Goal: Task Accomplishment & Management: Complete application form

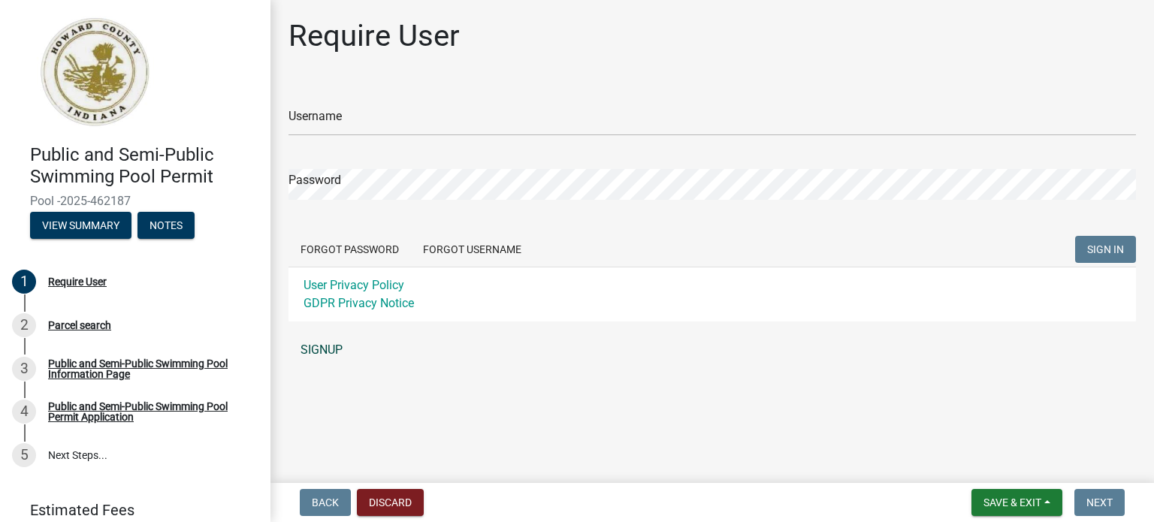
click at [327, 346] on link "SIGNUP" at bounding box center [713, 350] width 848 height 30
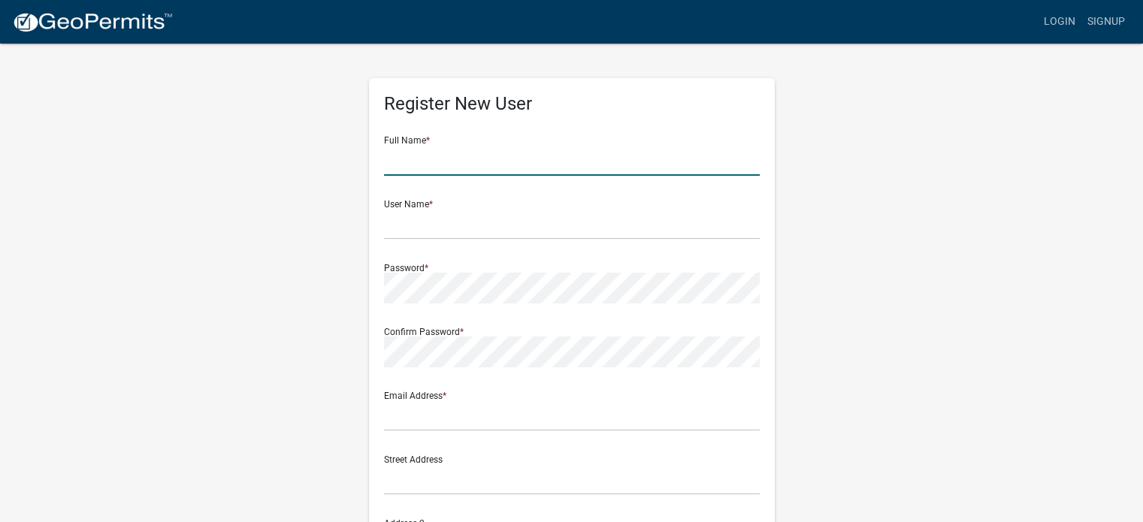
click at [467, 159] on input "text" at bounding box center [572, 160] width 376 height 31
type input "Jennifer Keller"
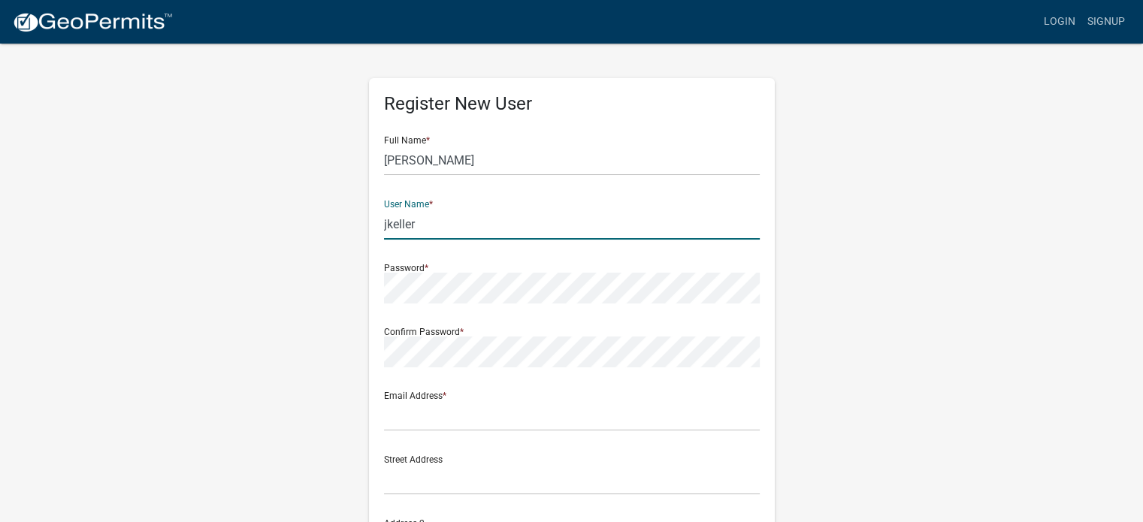
type input "jkeller"
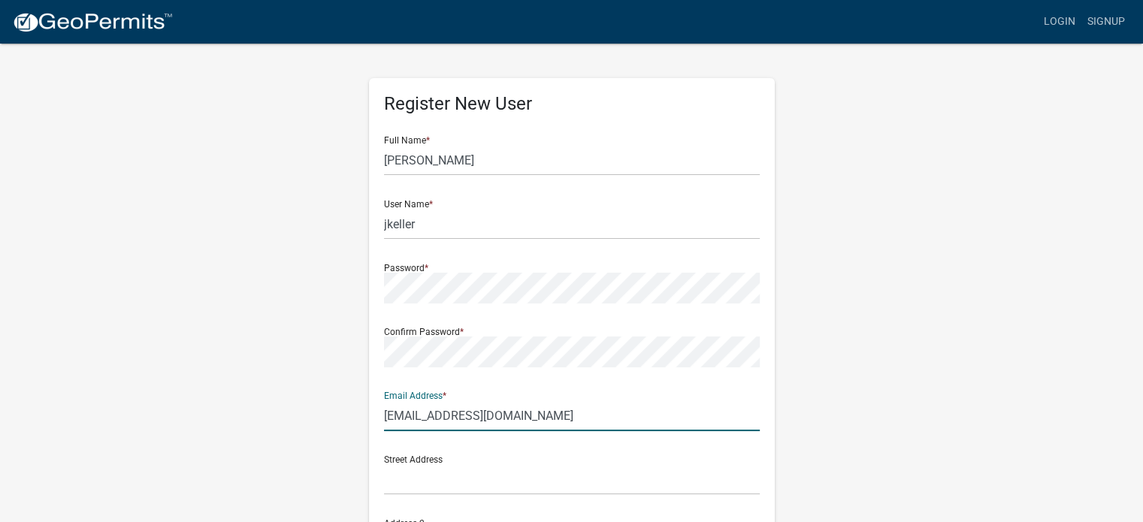
type input "jkeller@kokomo.k12.in.us"
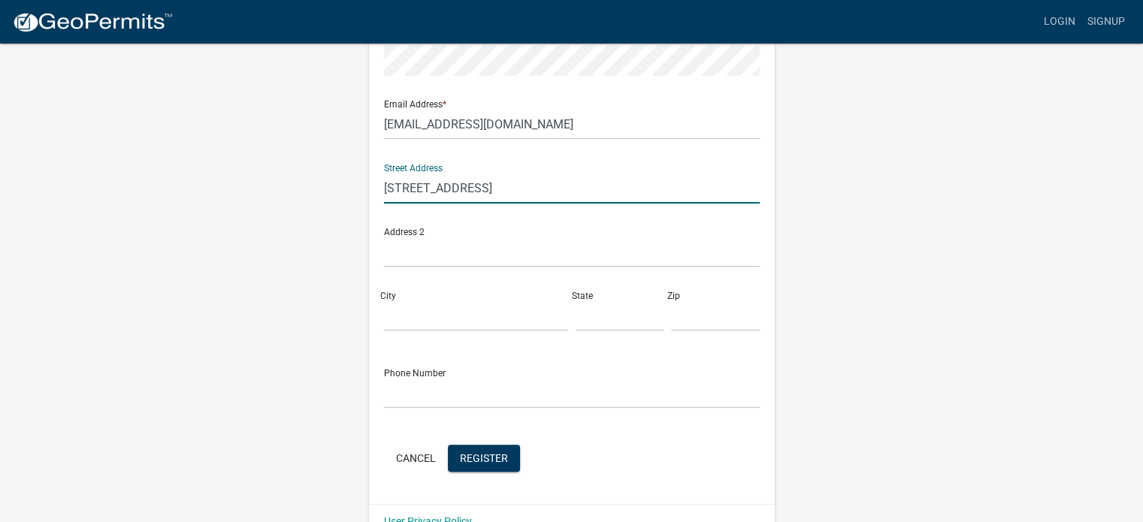
scroll to position [301, 0]
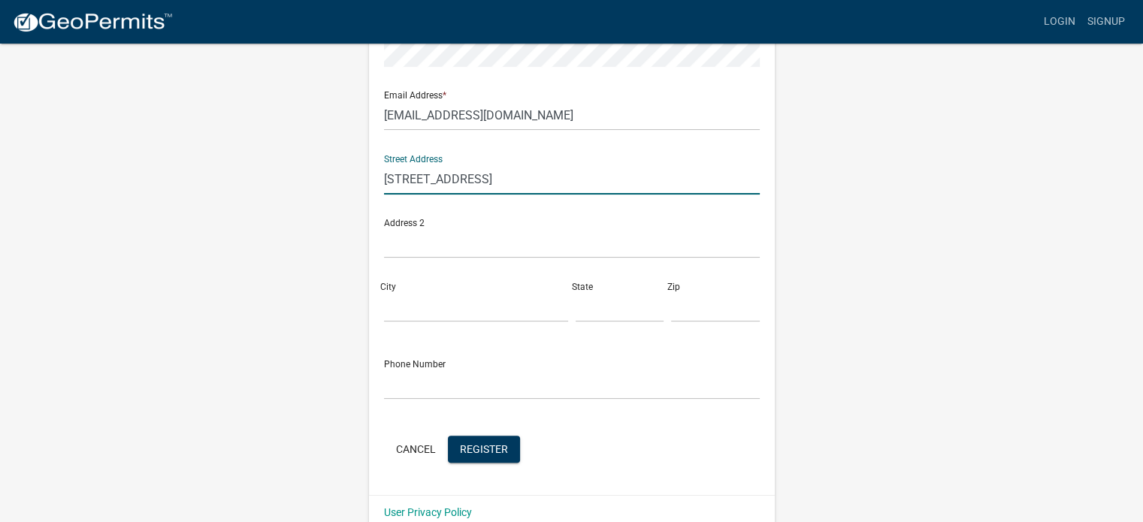
type input "2501 S Berkley Rd."
click at [417, 304] on input "City" at bounding box center [476, 307] width 184 height 31
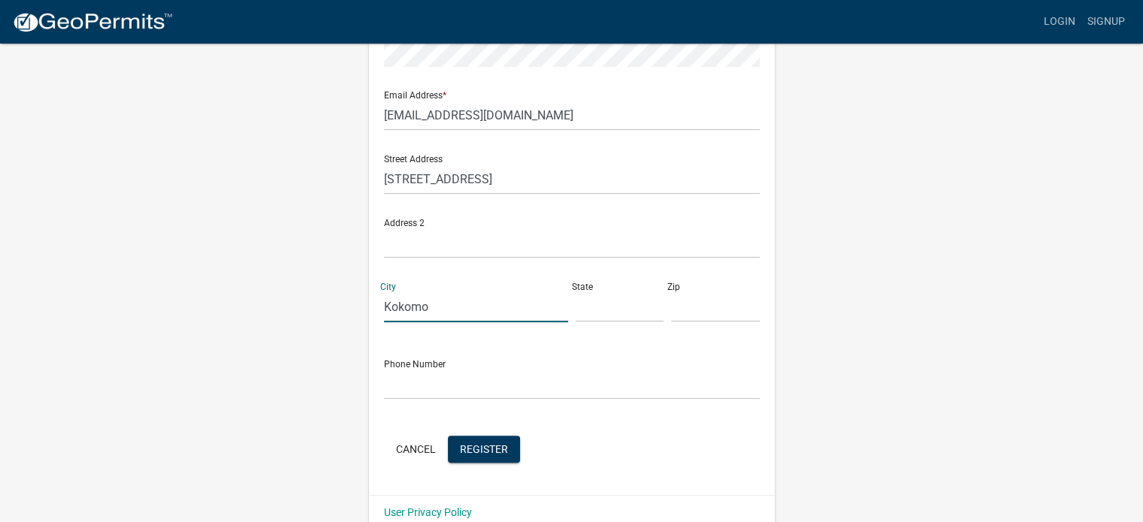
type input "Kokomo"
type input "In"
type input "46902"
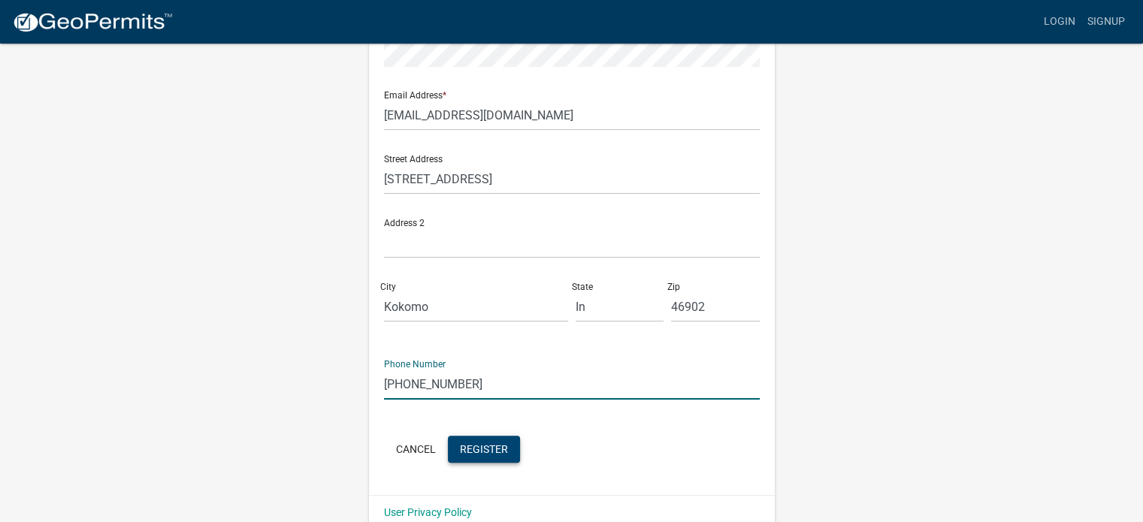
type input "(765)461-7305"
click at [488, 451] on span "Register" at bounding box center [484, 449] width 48 height 12
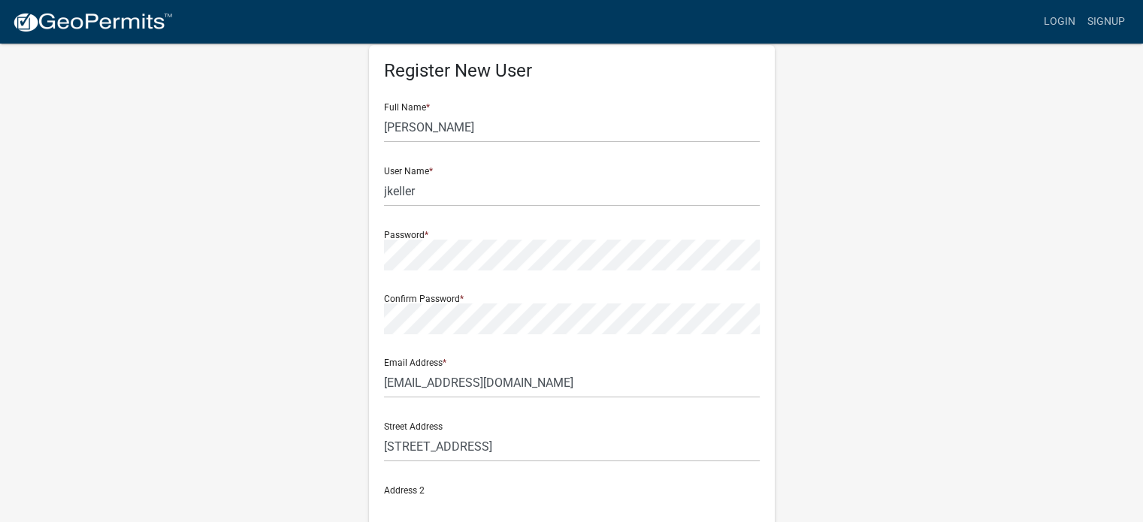
scroll to position [0, 0]
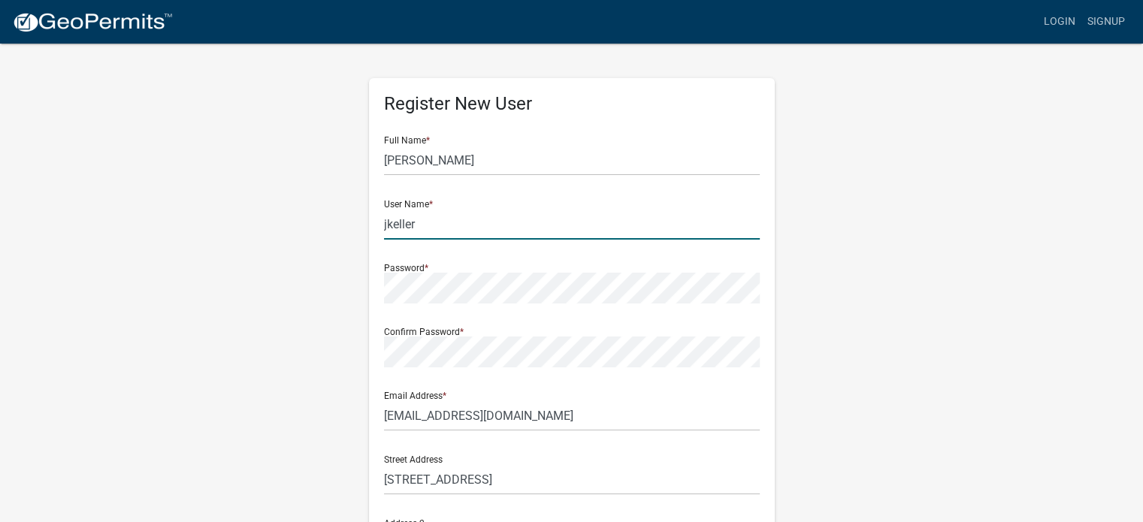
click at [437, 227] on input "jkeller" at bounding box center [572, 224] width 376 height 31
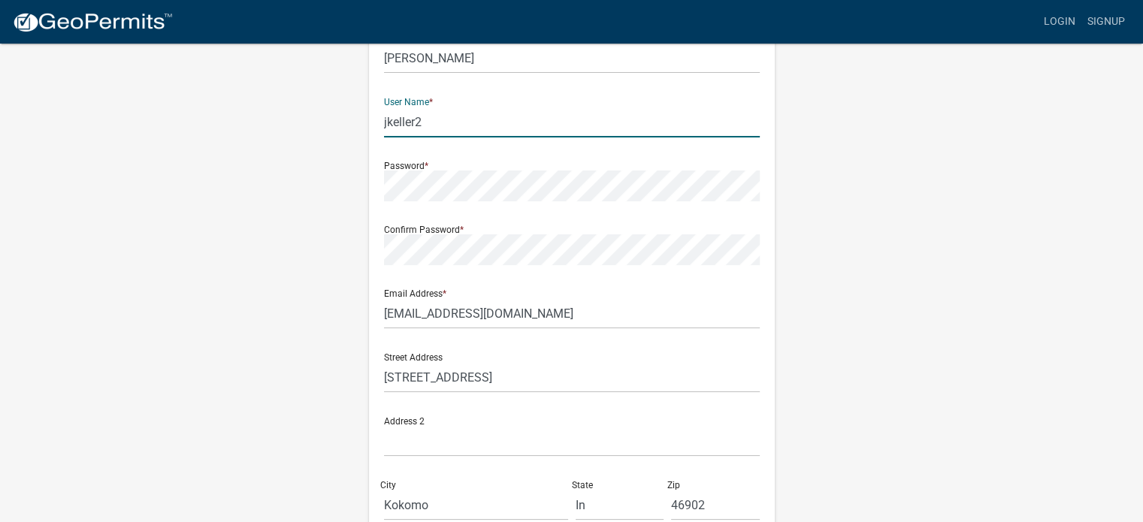
scroll to position [323, 0]
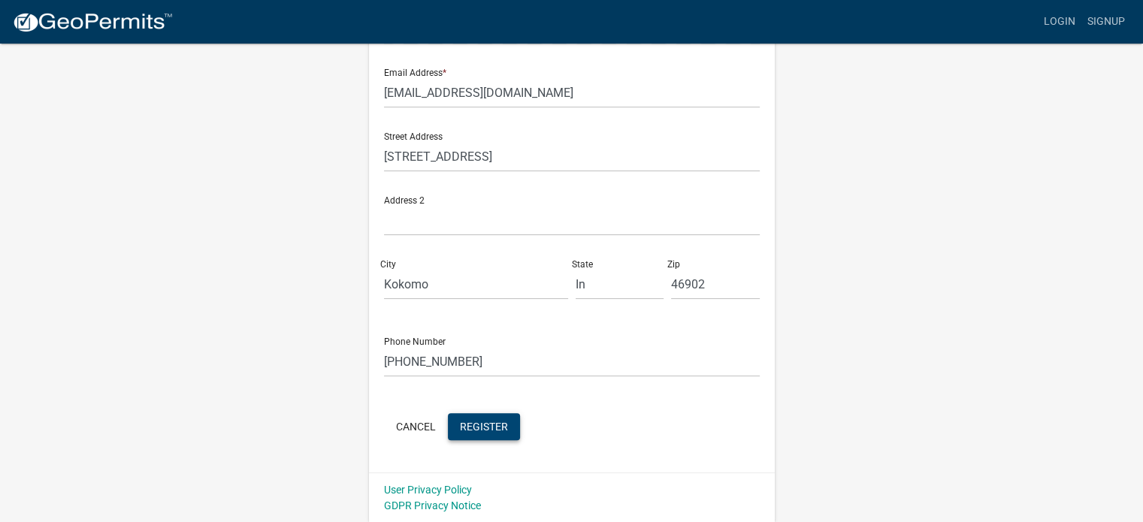
type input "jkeller2"
click at [508, 419] on button "Register" at bounding box center [484, 426] width 72 height 27
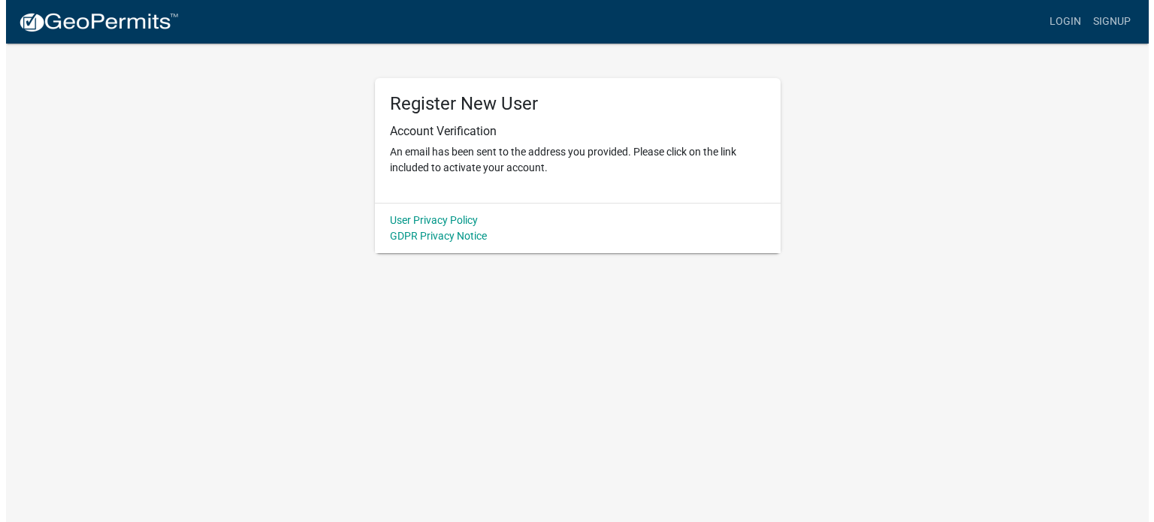
scroll to position [0, 0]
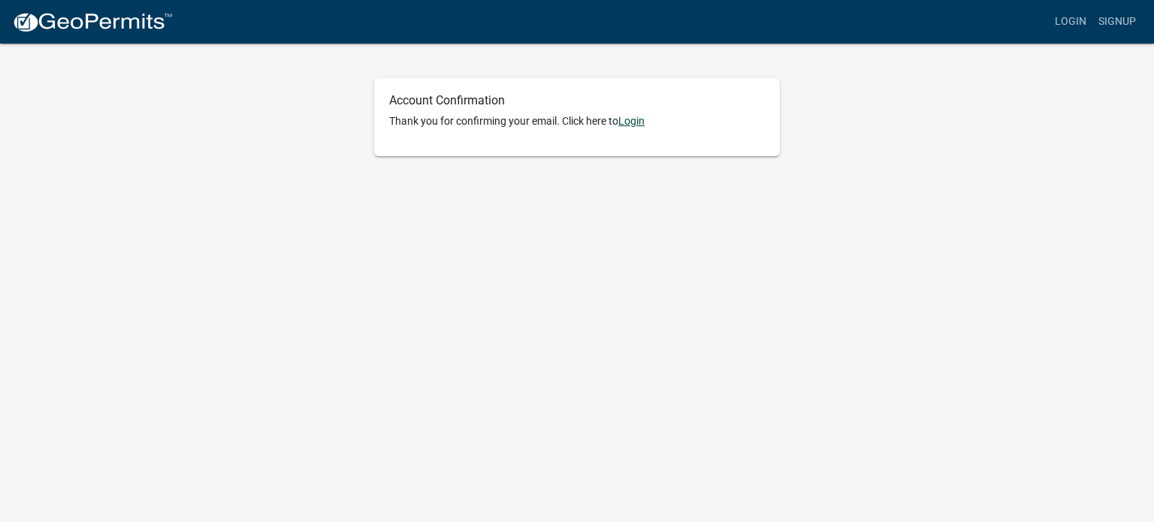
click at [628, 121] on link "Login" at bounding box center [631, 121] width 26 height 12
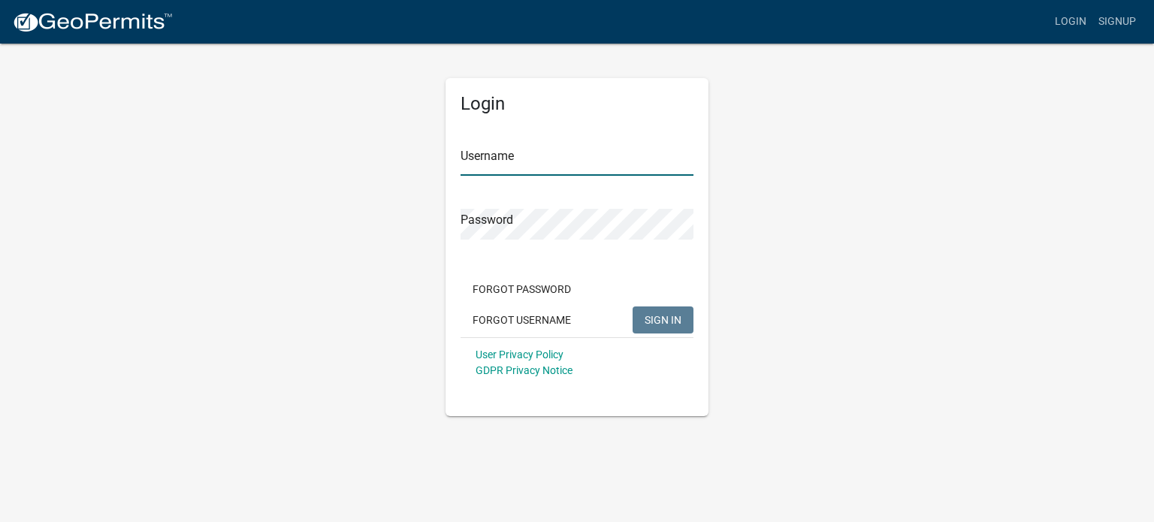
type input "jkeller2"
click at [663, 319] on span "SIGN IN" at bounding box center [663, 319] width 37 height 12
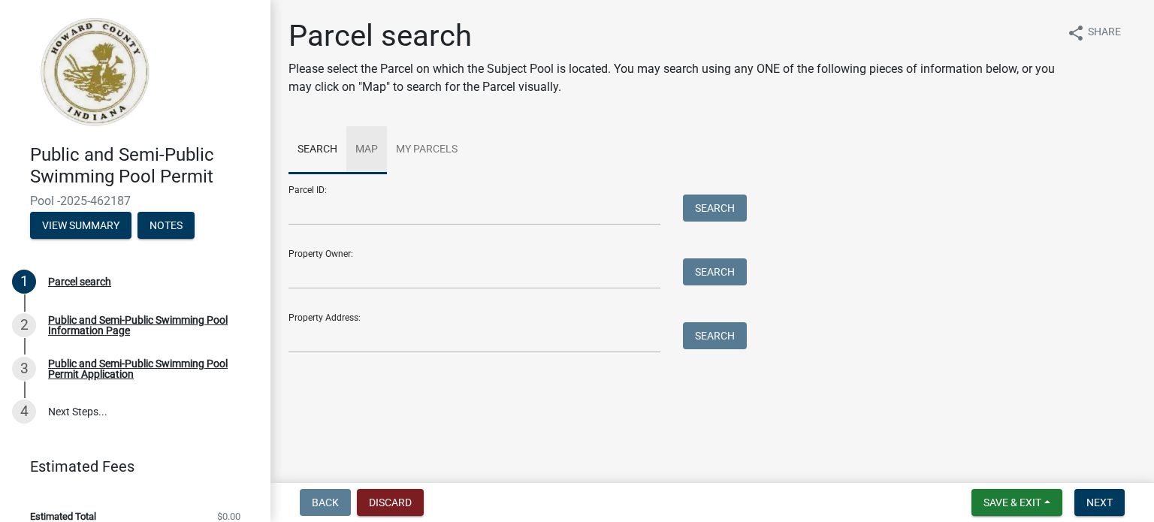
click at [370, 147] on link "Map" at bounding box center [366, 150] width 41 height 48
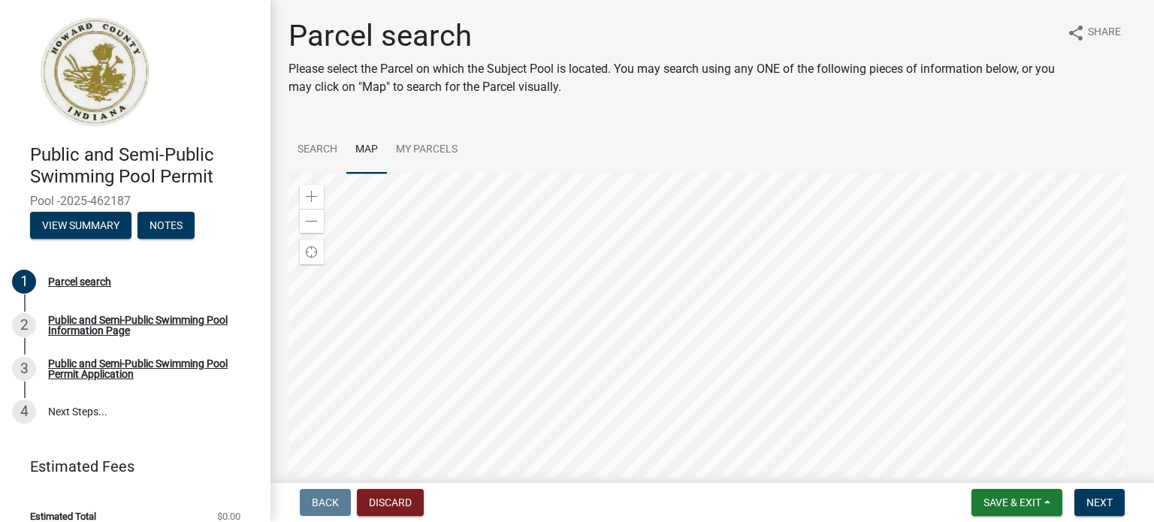
click at [700, 347] on div at bounding box center [713, 362] width 848 height 376
click at [412, 148] on link "My Parcels" at bounding box center [427, 150] width 80 height 48
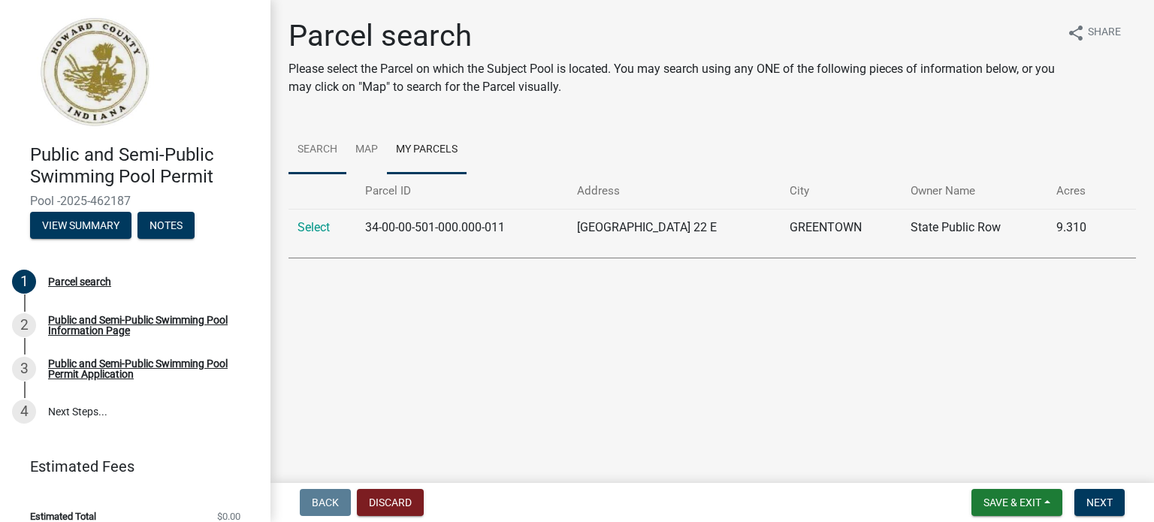
click at [313, 147] on link "Search" at bounding box center [318, 150] width 58 height 48
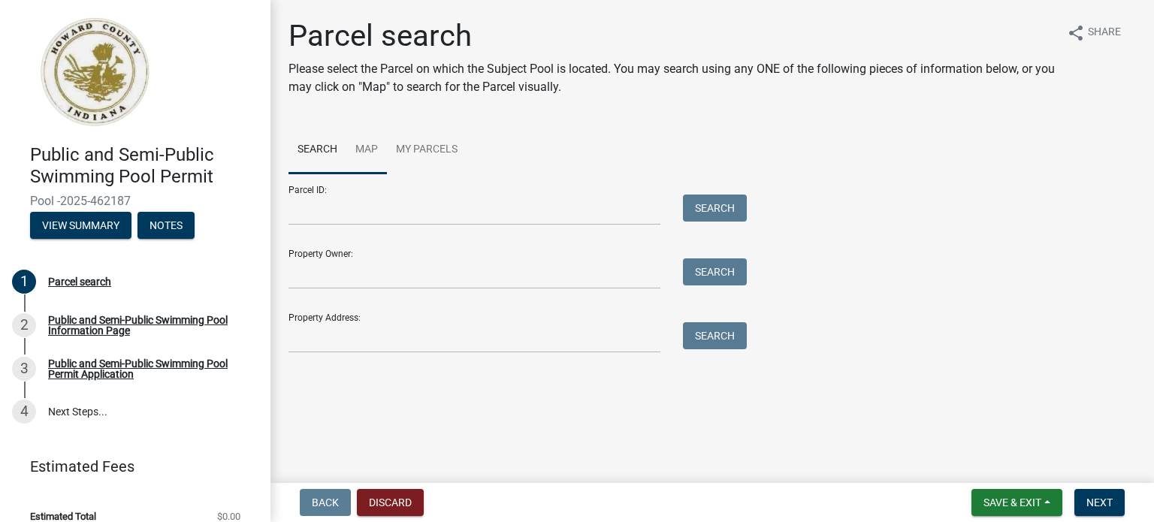
click at [368, 148] on link "Map" at bounding box center [366, 150] width 41 height 48
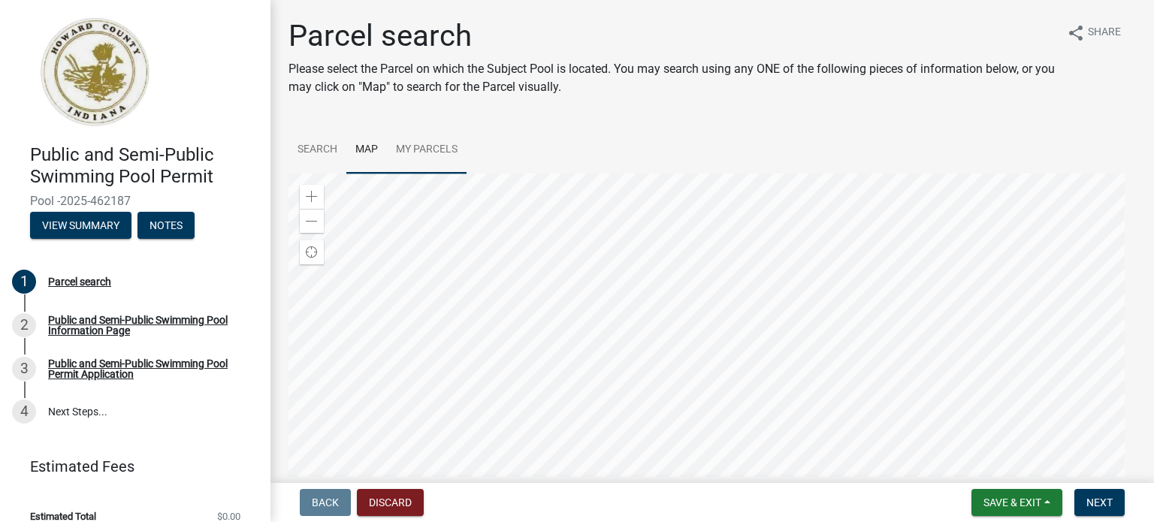
click at [699, 351] on div at bounding box center [713, 362] width 848 height 376
click at [309, 196] on span at bounding box center [312, 197] width 12 height 12
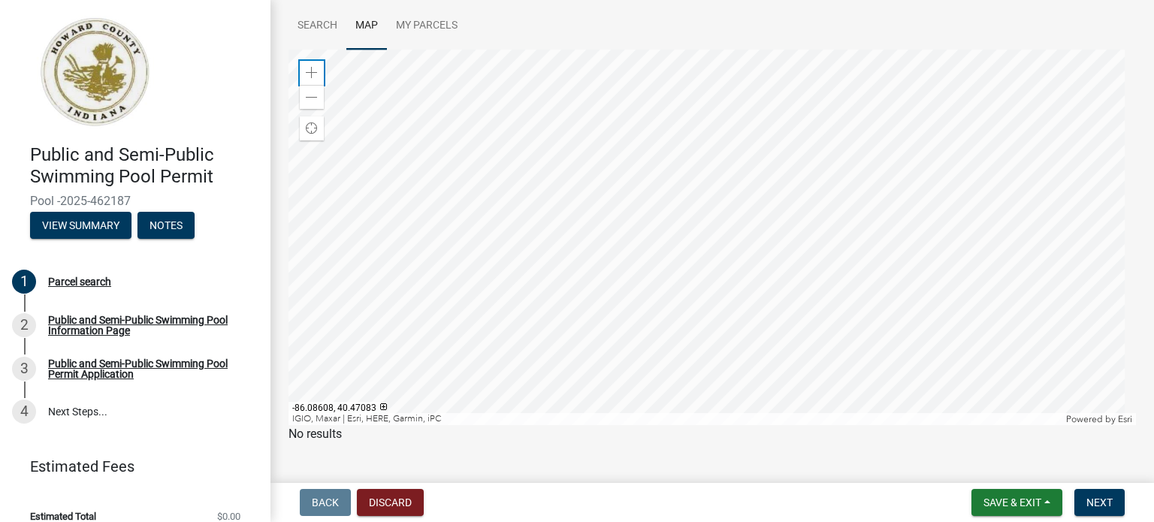
scroll to position [149, 0]
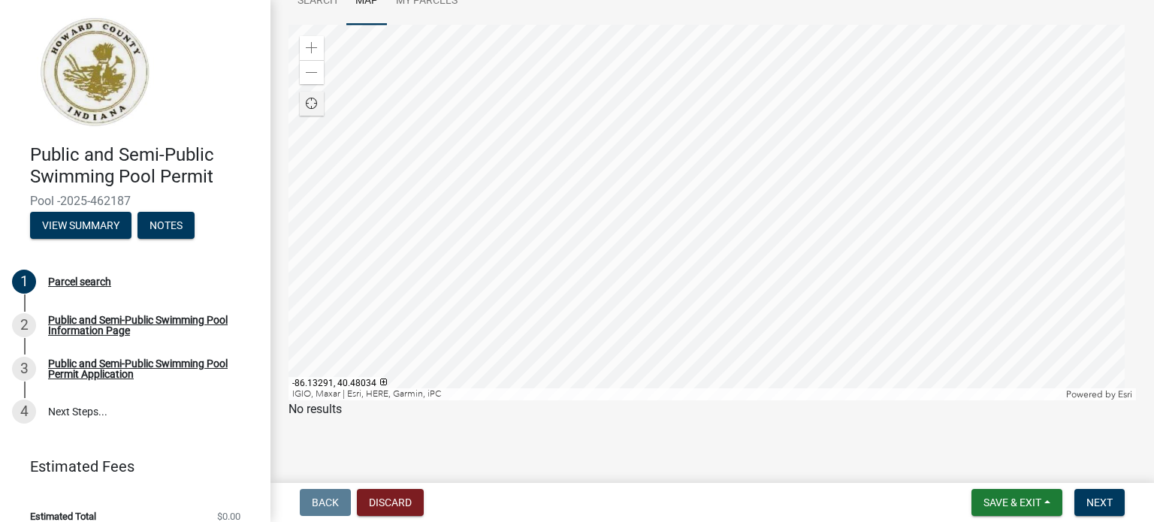
click at [310, 101] on span "Find my location" at bounding box center [312, 104] width 12 height 12
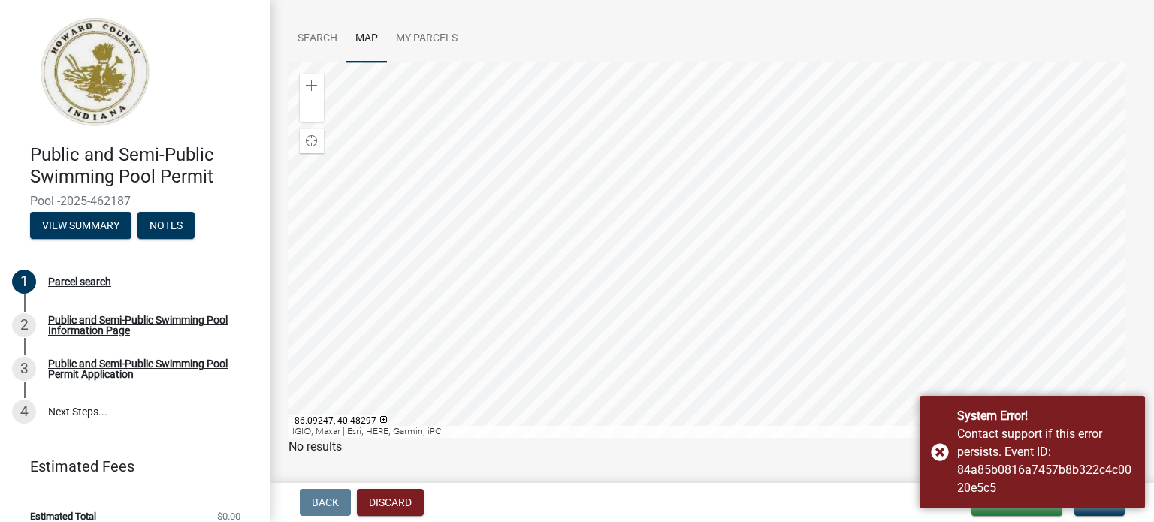
scroll to position [108, 0]
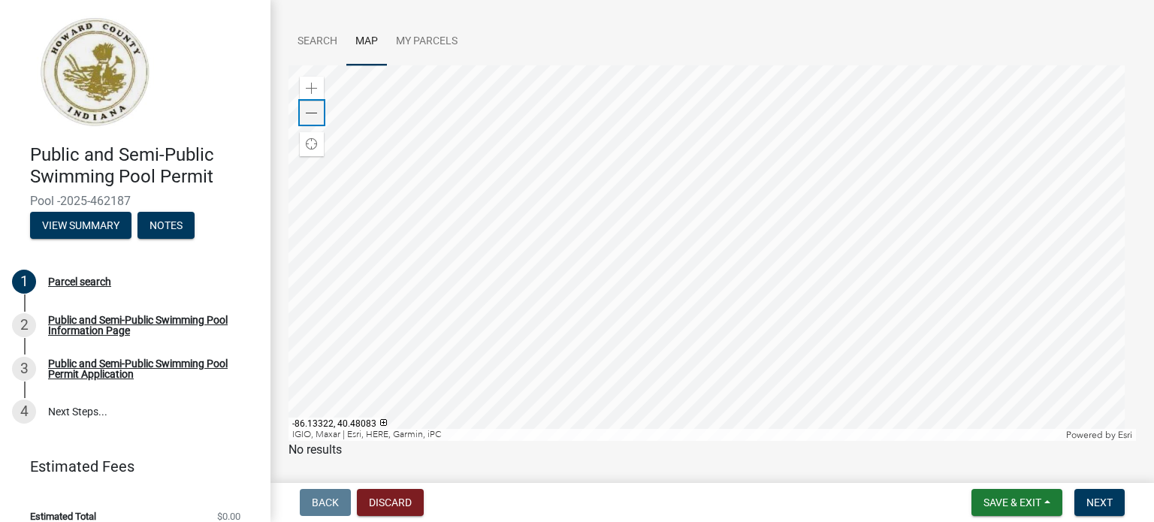
click at [307, 113] on span at bounding box center [312, 113] width 12 height 12
click at [488, 367] on div at bounding box center [713, 253] width 848 height 376
click at [310, 92] on span at bounding box center [312, 89] width 12 height 12
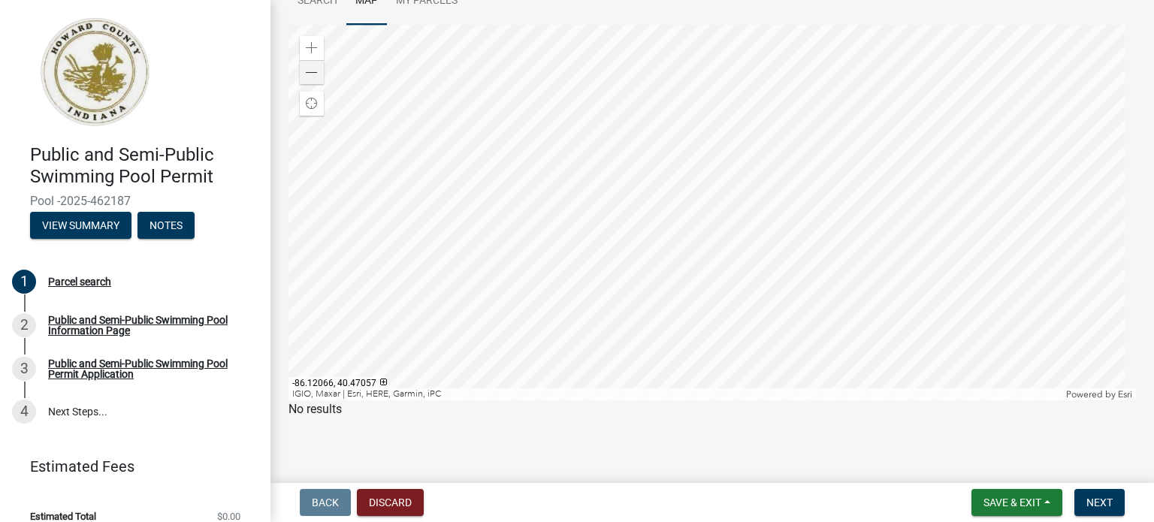
click at [518, 313] on div at bounding box center [713, 213] width 848 height 376
click at [511, 348] on div at bounding box center [713, 213] width 848 height 376
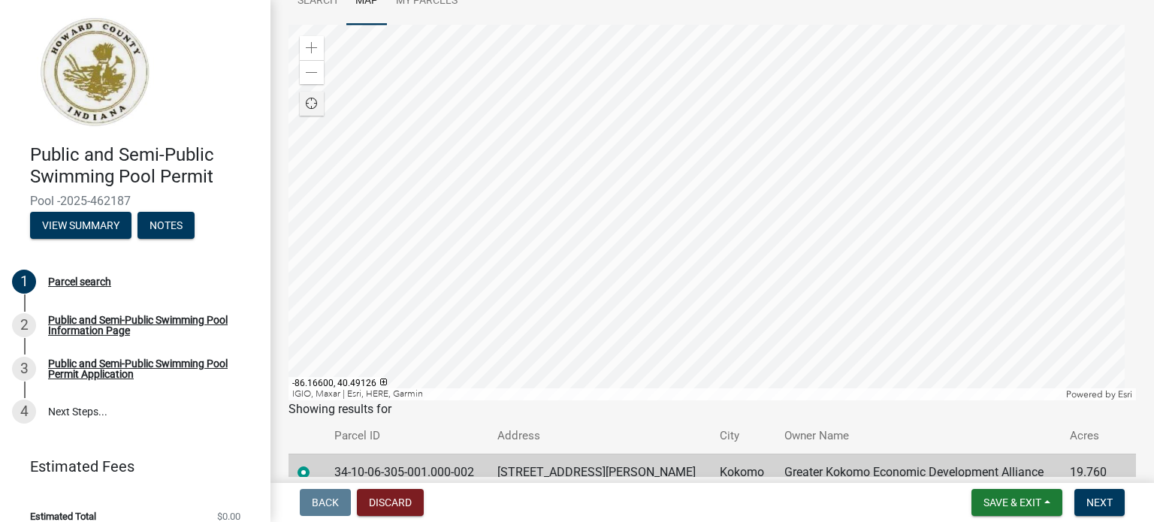
click at [316, 104] on span "Find my location" at bounding box center [311, 103] width 13 height 13
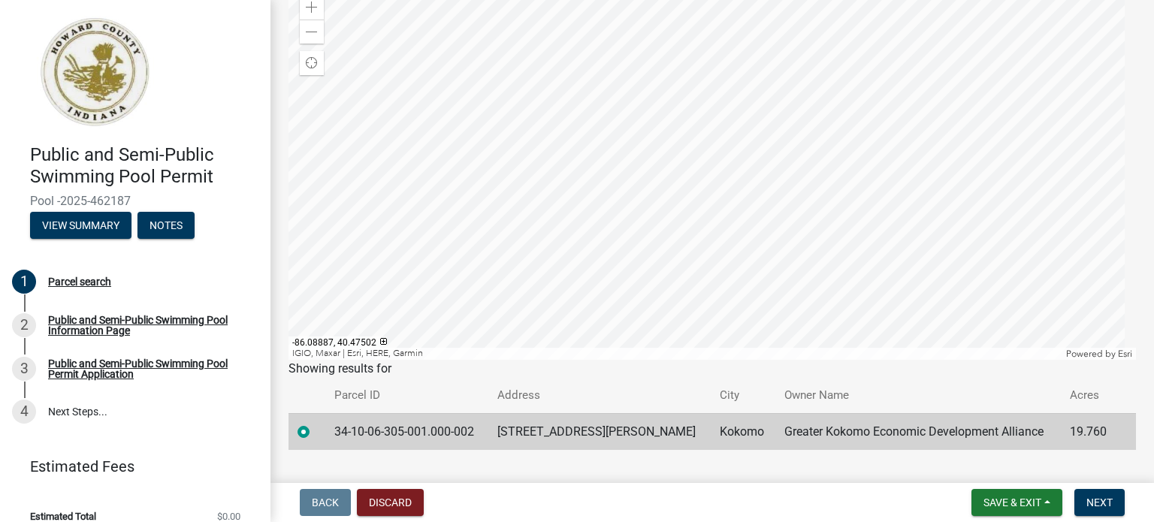
scroll to position [188, 0]
click at [313, 29] on span at bounding box center [312, 34] width 12 height 12
click at [307, 11] on span at bounding box center [312, 9] width 12 height 12
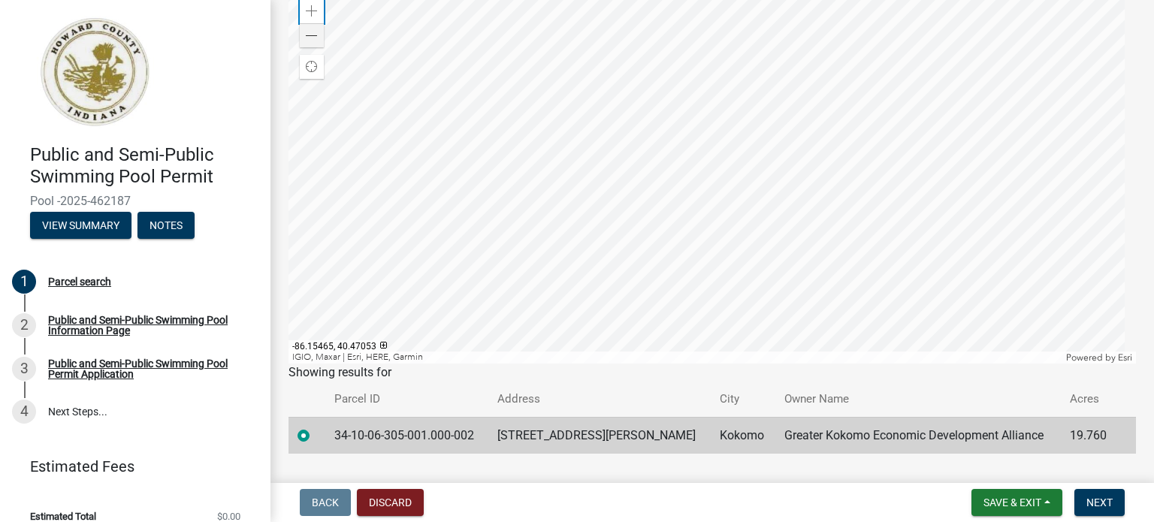
scroll to position [220, 0]
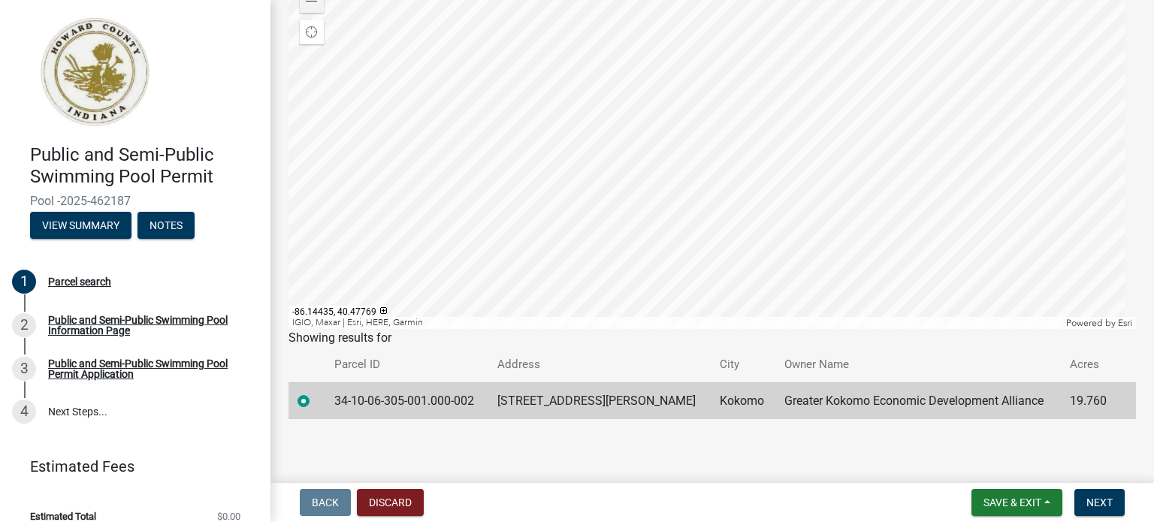
click at [567, 192] on div at bounding box center [713, 141] width 848 height 376
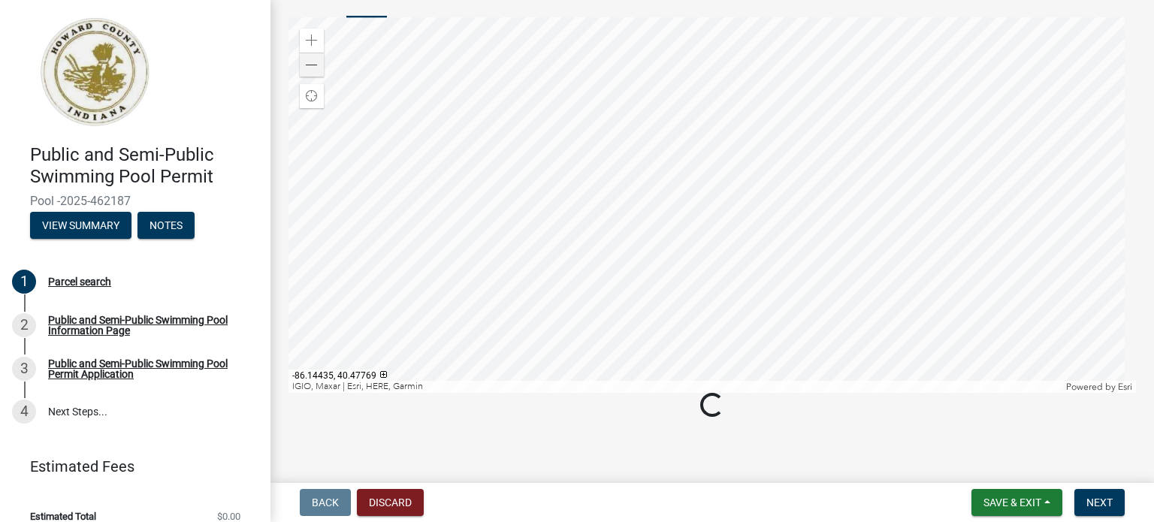
scroll to position [167, 0]
click at [364, 95] on div at bounding box center [713, 195] width 848 height 376
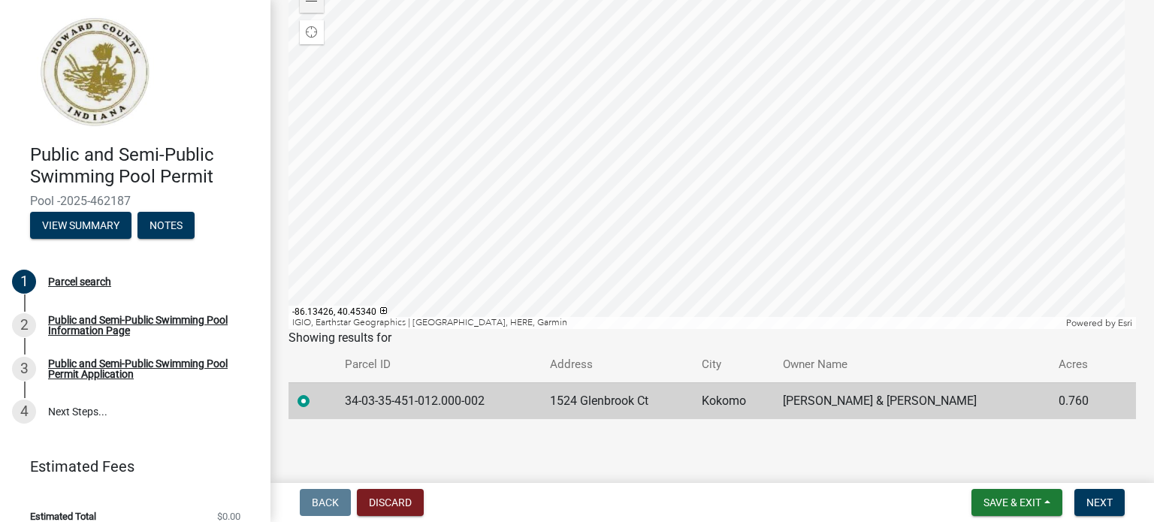
click at [570, 298] on div at bounding box center [713, 141] width 848 height 376
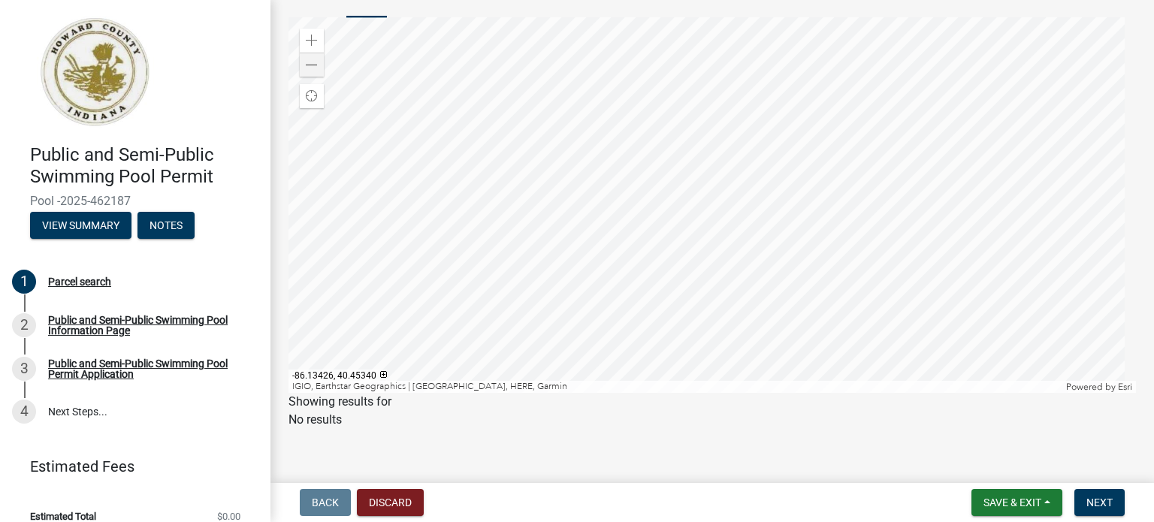
scroll to position [167, 0]
click at [690, 287] on div at bounding box center [713, 195] width 848 height 376
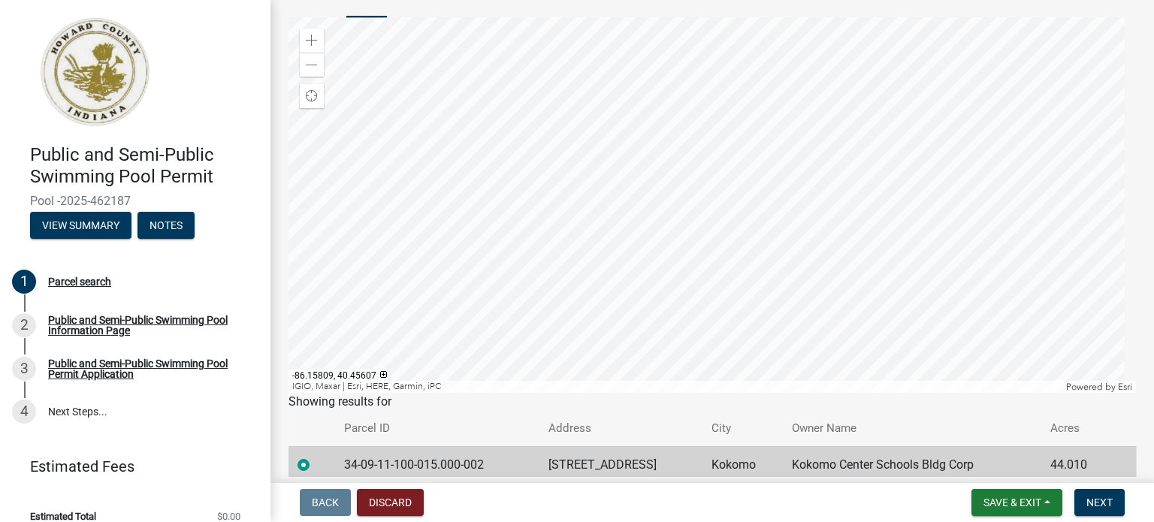
scroll to position [220, 0]
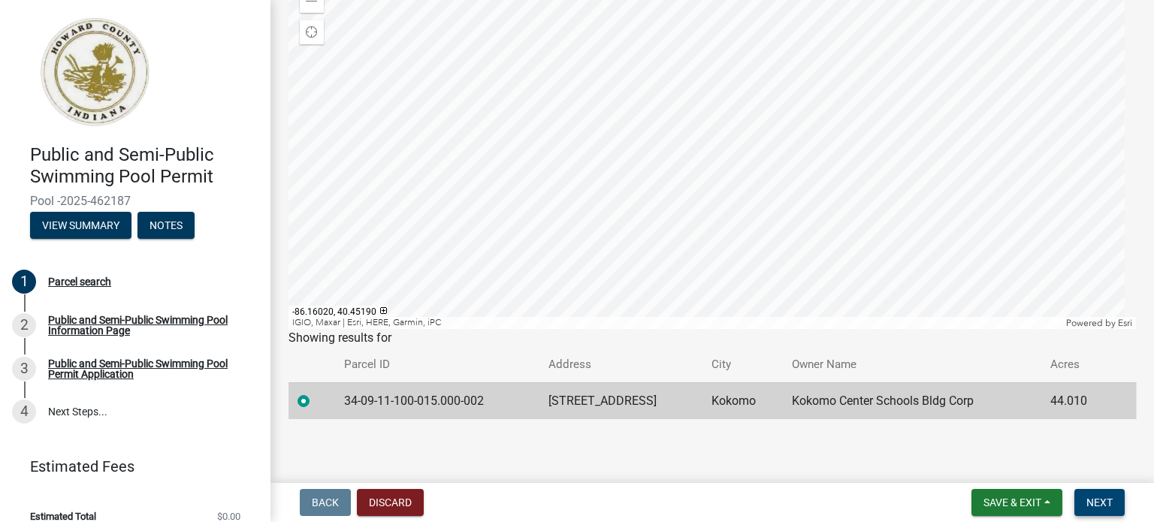
click at [1089, 501] on span "Next" at bounding box center [1099, 503] width 26 height 12
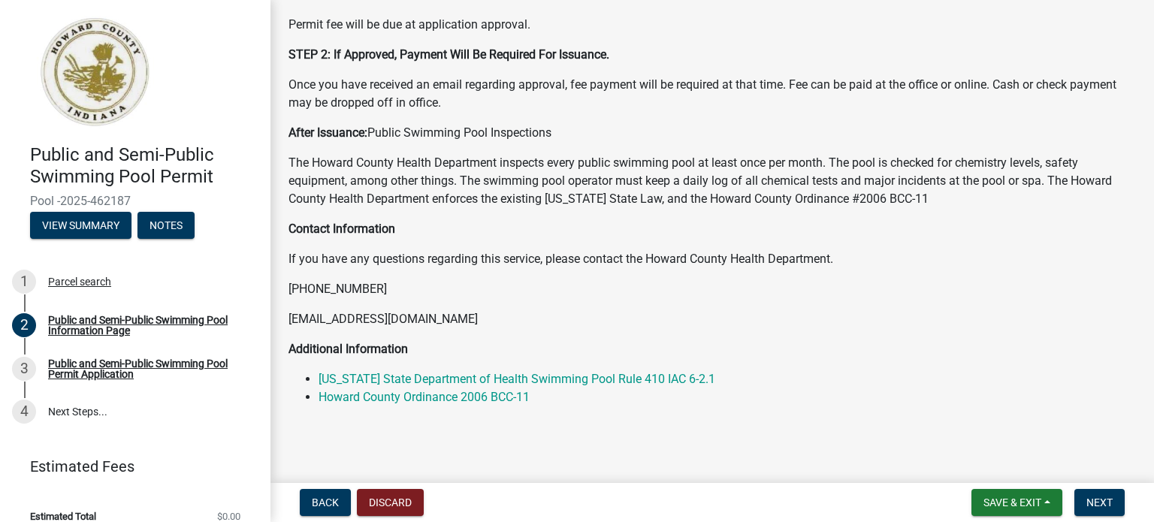
scroll to position [243, 0]
click at [1095, 497] on span "Next" at bounding box center [1099, 503] width 26 height 12
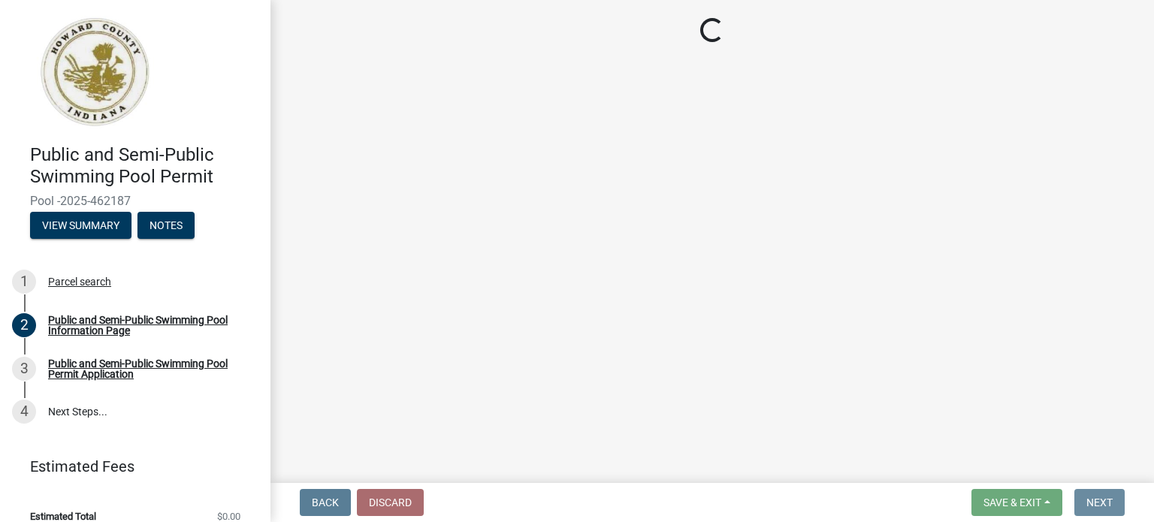
scroll to position [0, 0]
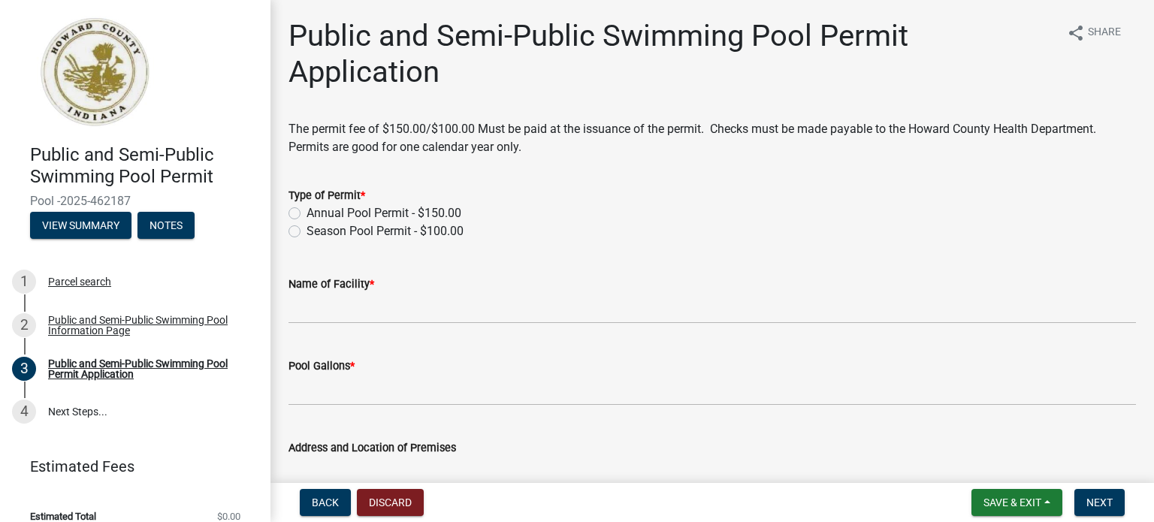
click at [307, 212] on label "Annual Pool Permit - $150.00" at bounding box center [384, 213] width 155 height 18
click at [307, 212] on input "Annual Pool Permit - $150.00" at bounding box center [312, 209] width 10 height 10
radio input "true"
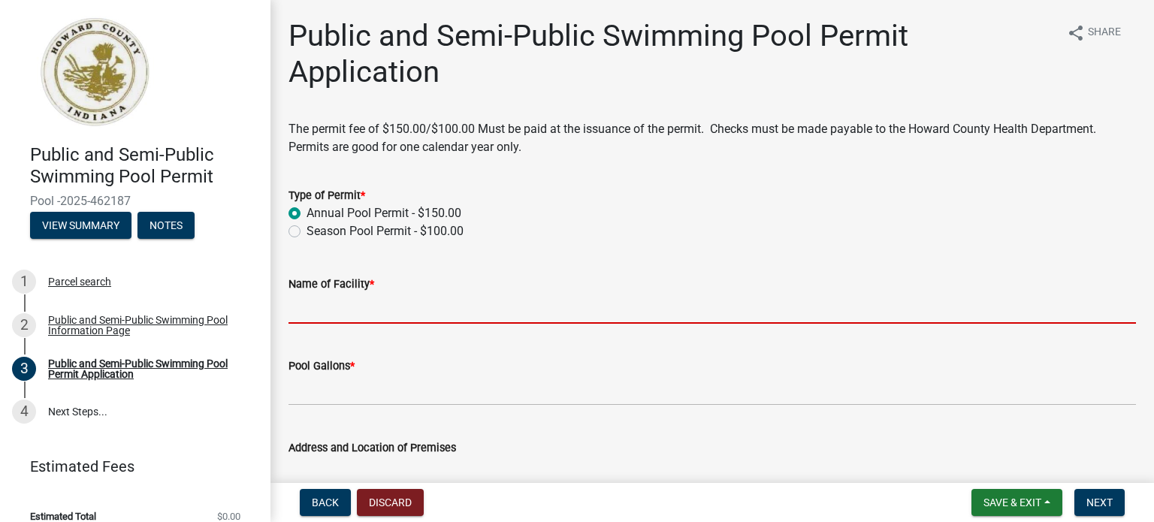
click at [352, 313] on input "Name of Facility *" at bounding box center [713, 308] width 848 height 31
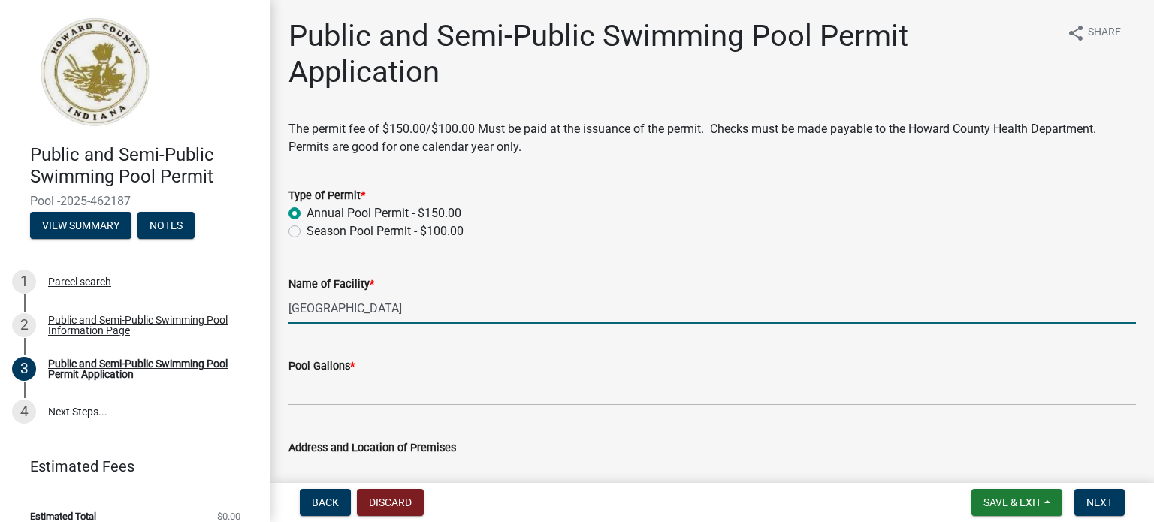
type input "[GEOGRAPHIC_DATA]"
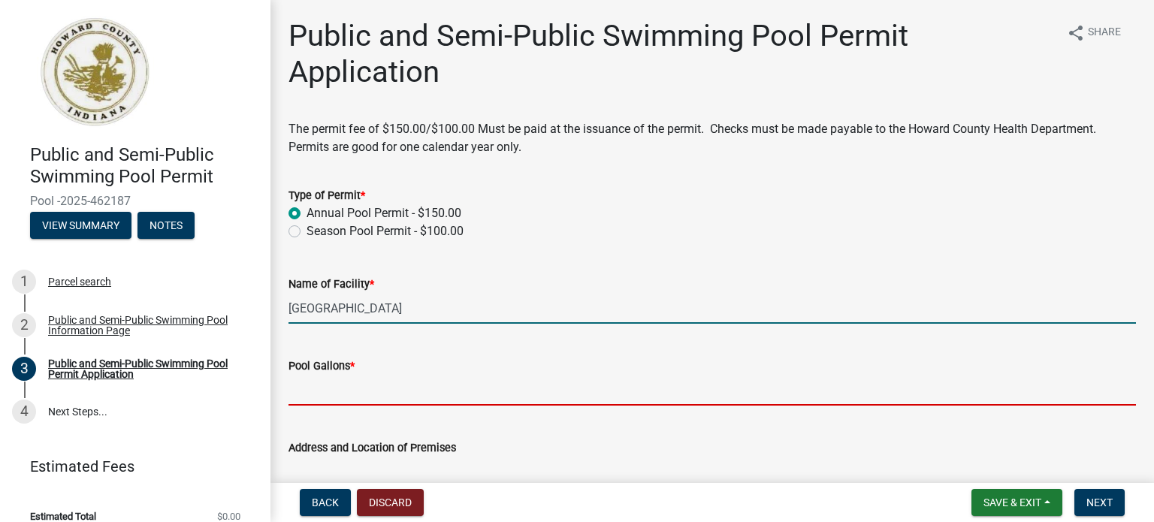
click at [343, 385] on input "Pool Gallons *" at bounding box center [713, 390] width 848 height 31
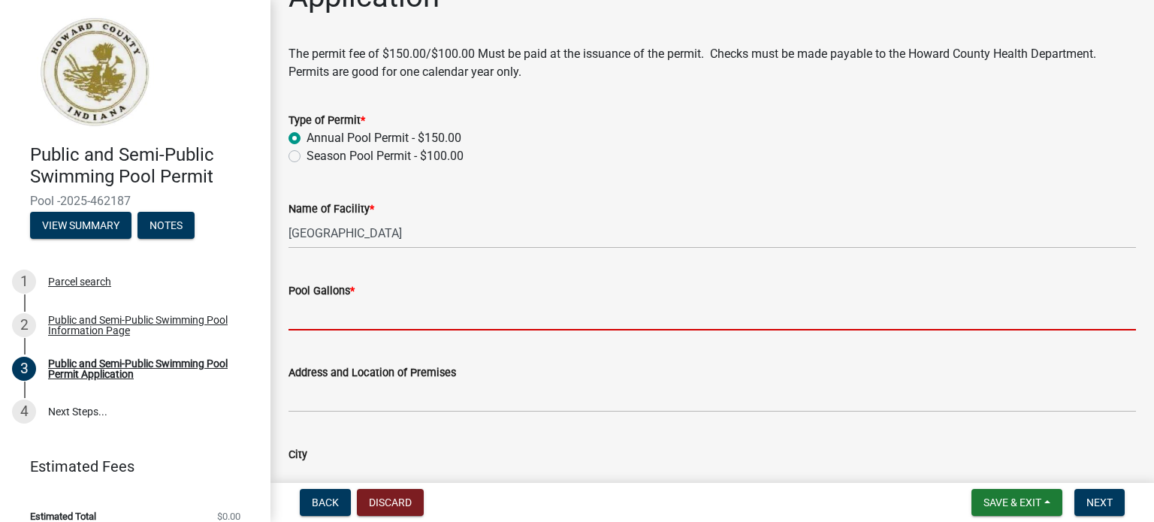
scroll to position [150, 0]
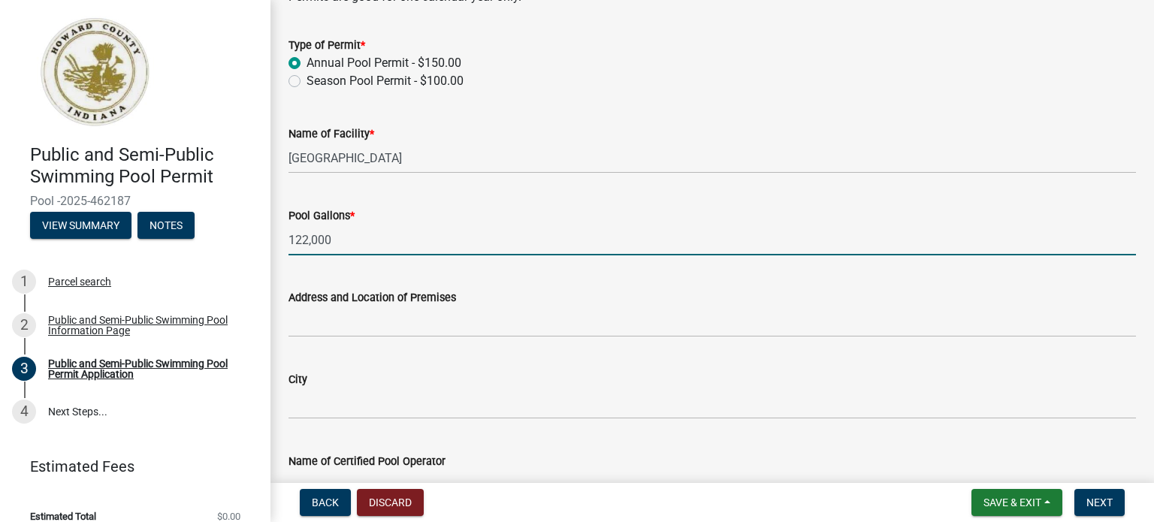
type input "122,000"
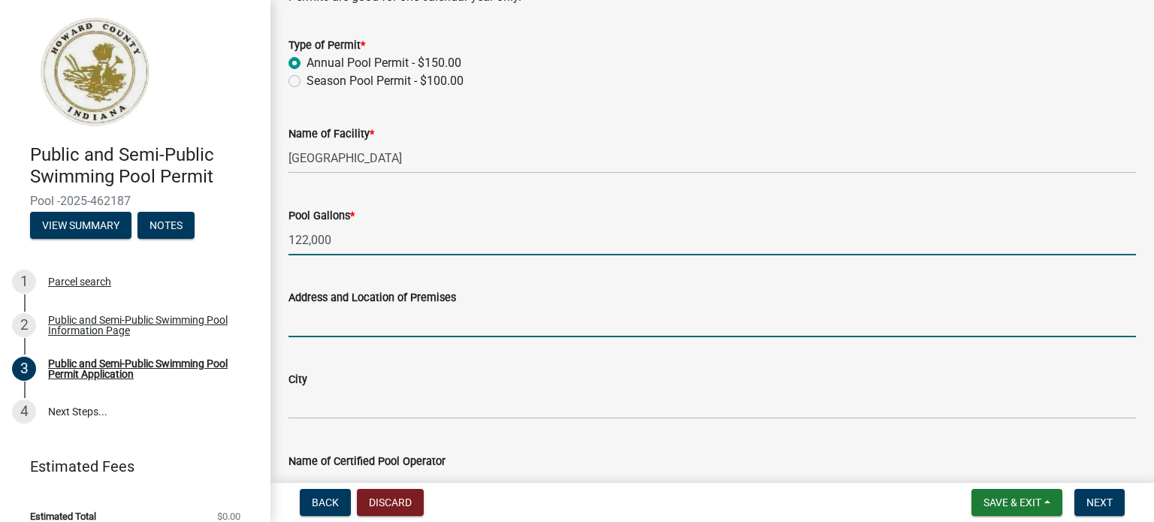
click at [328, 327] on input "Address and Location of Premises" at bounding box center [713, 322] width 848 height 31
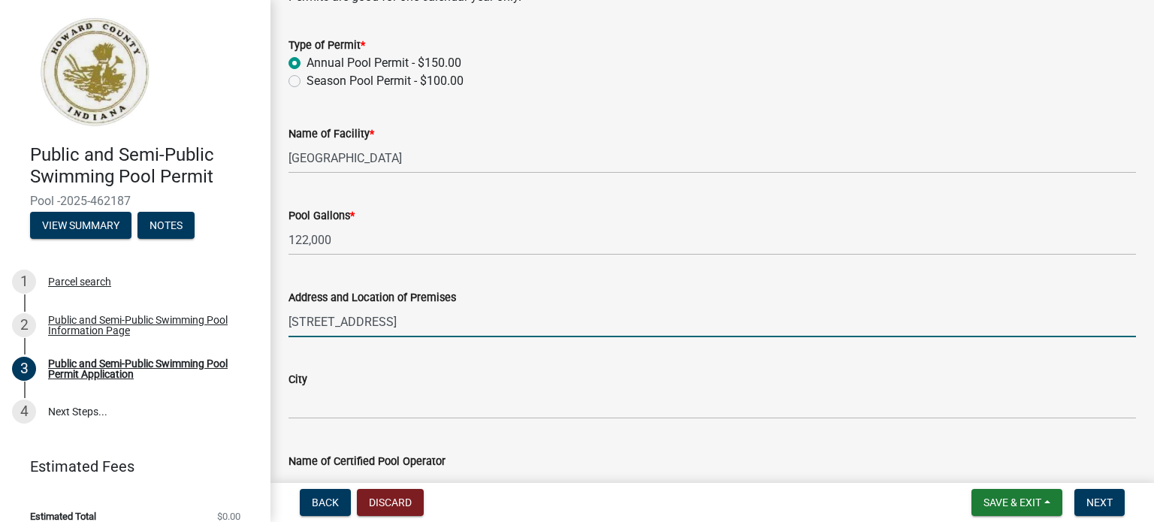
type input "[STREET_ADDRESS]"
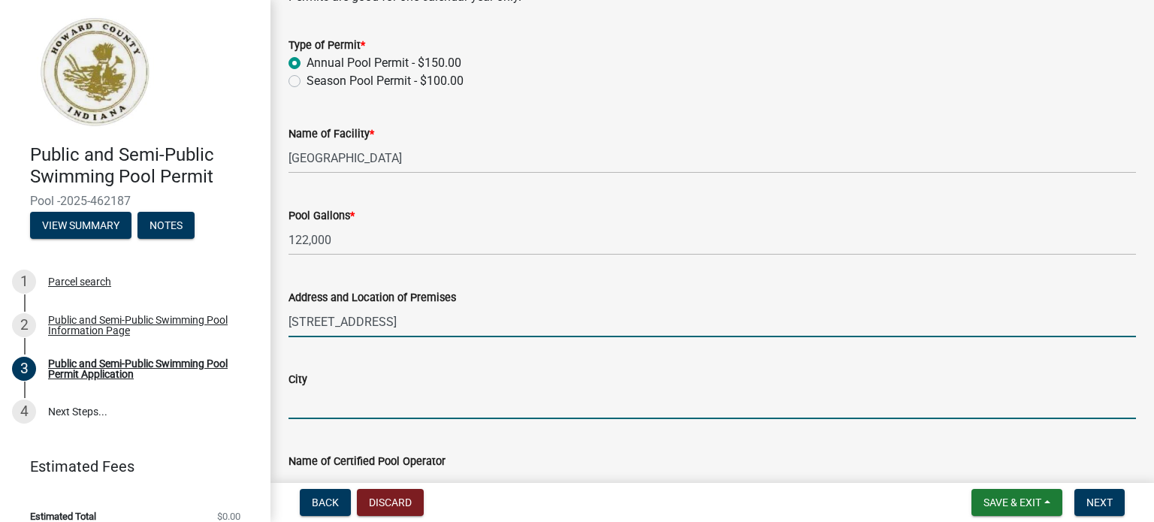
click at [349, 403] on input "City" at bounding box center [713, 403] width 848 height 31
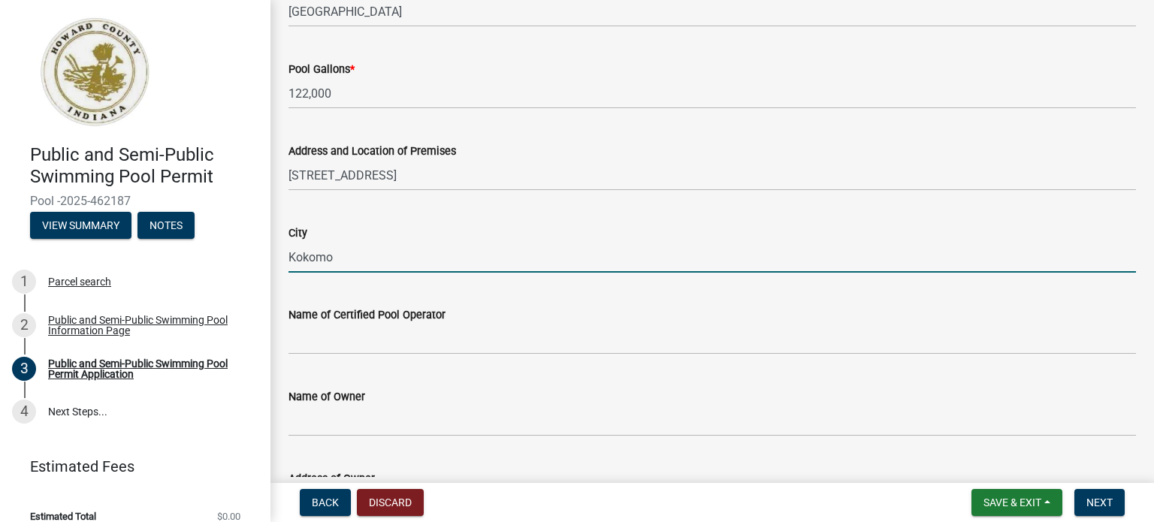
scroll to position [301, 0]
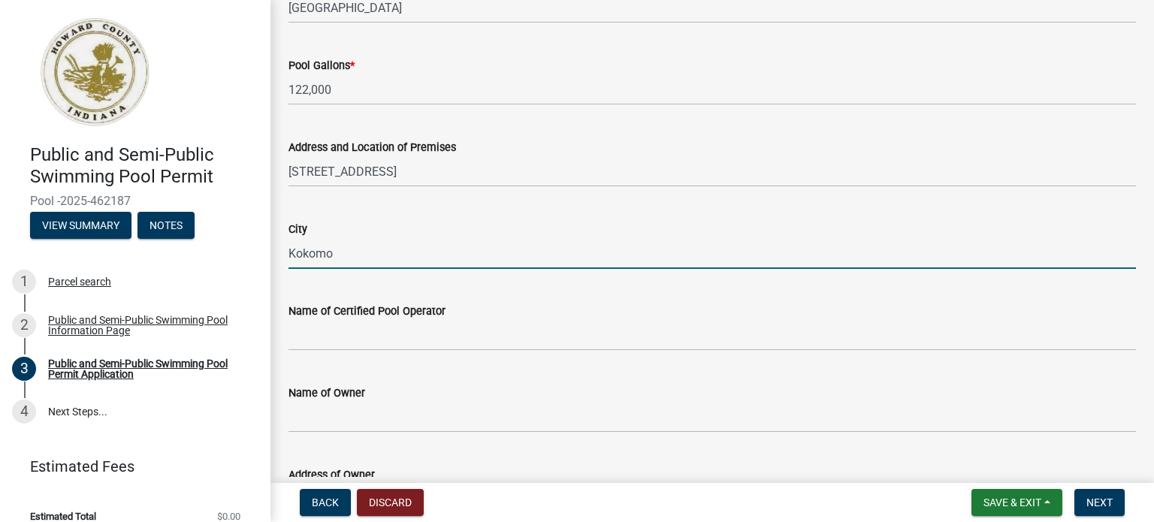
type input "Kokomo"
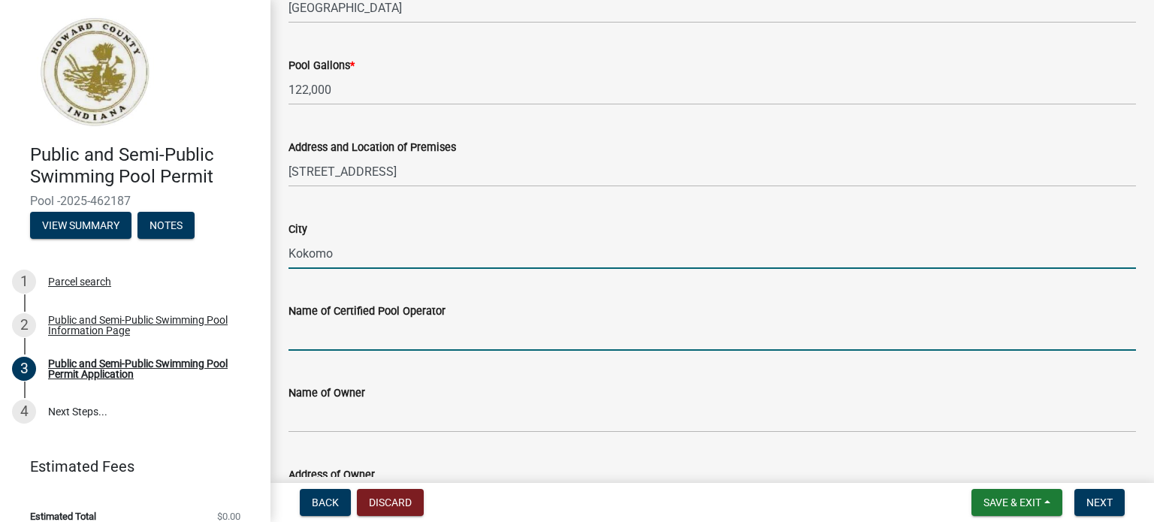
click at [322, 334] on input "Name of Certified Pool Operator" at bounding box center [713, 335] width 848 height 31
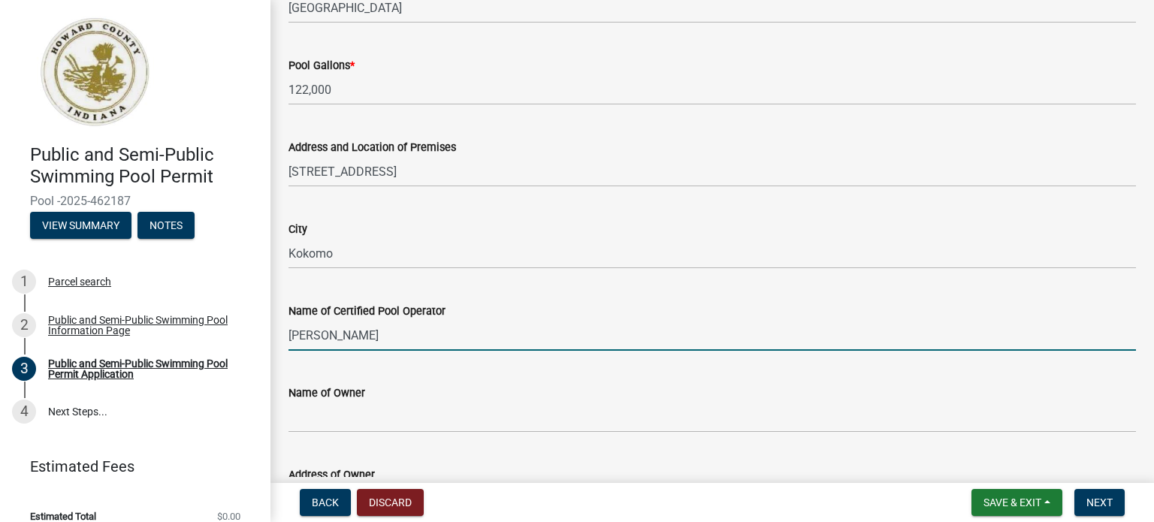
type input "[PERSON_NAME]"
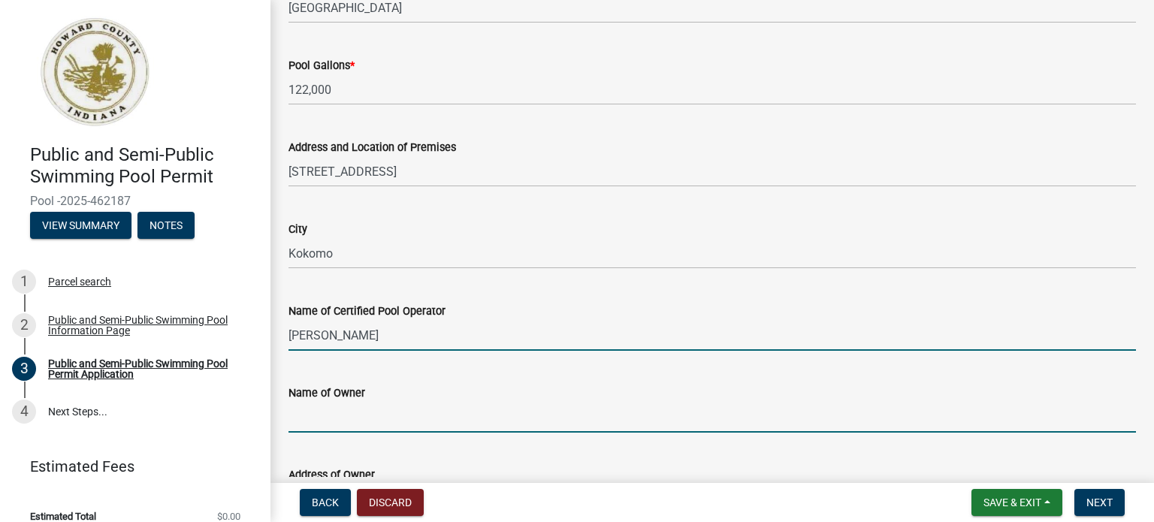
click at [357, 421] on input "Name of Owner" at bounding box center [713, 417] width 848 height 31
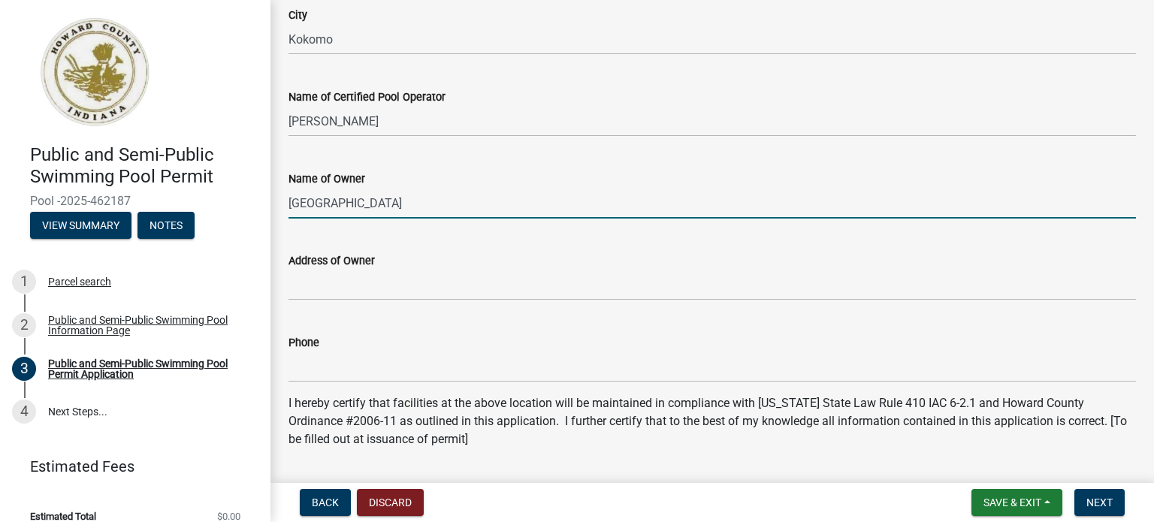
scroll to position [526, 0]
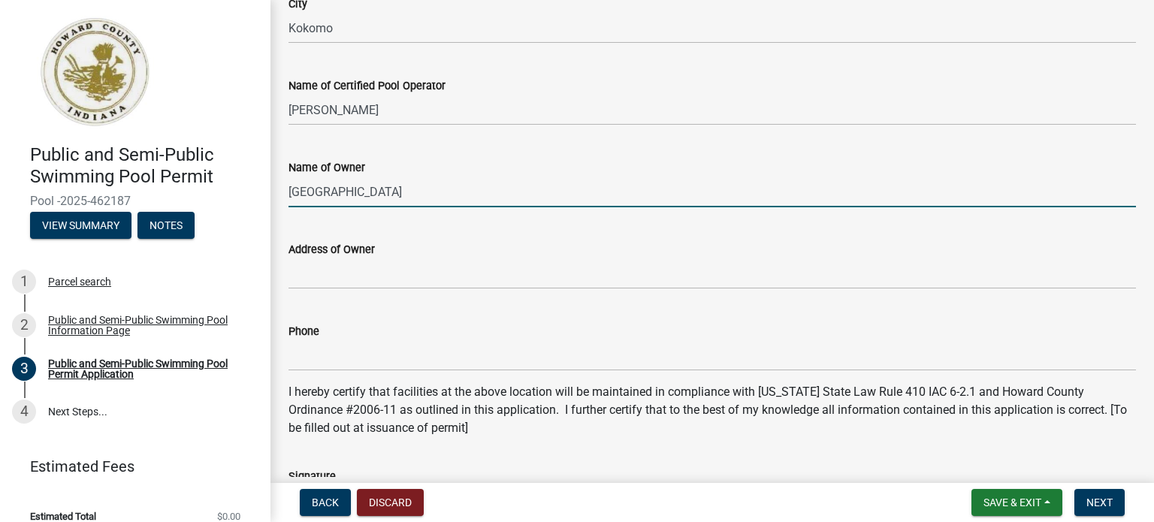
type input "[GEOGRAPHIC_DATA]"
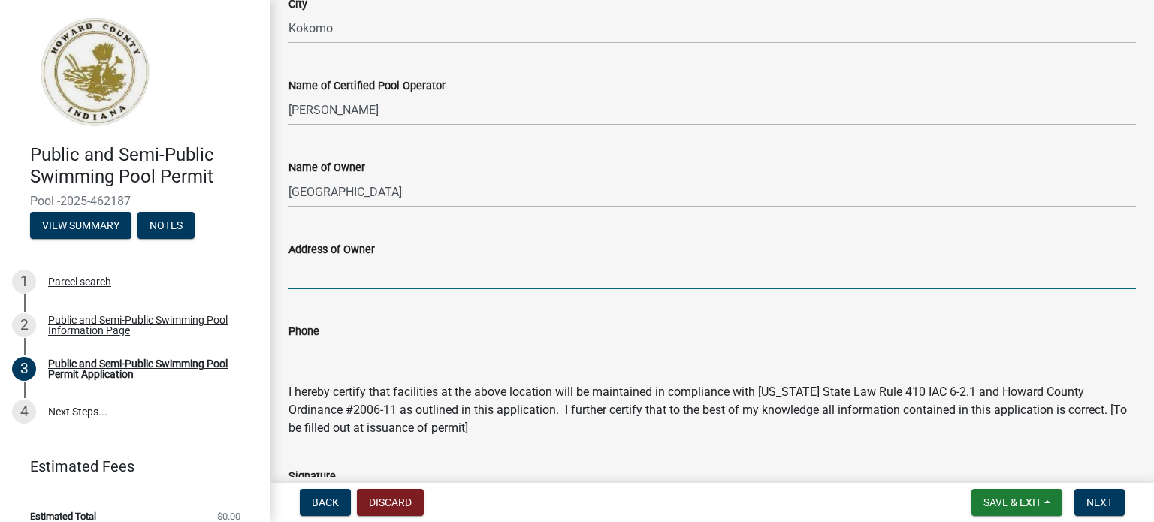
drag, startPoint x: 326, startPoint y: 261, endPoint x: 325, endPoint y: 269, distance: 7.6
click at [325, 269] on input "Address of Owner" at bounding box center [713, 273] width 848 height 31
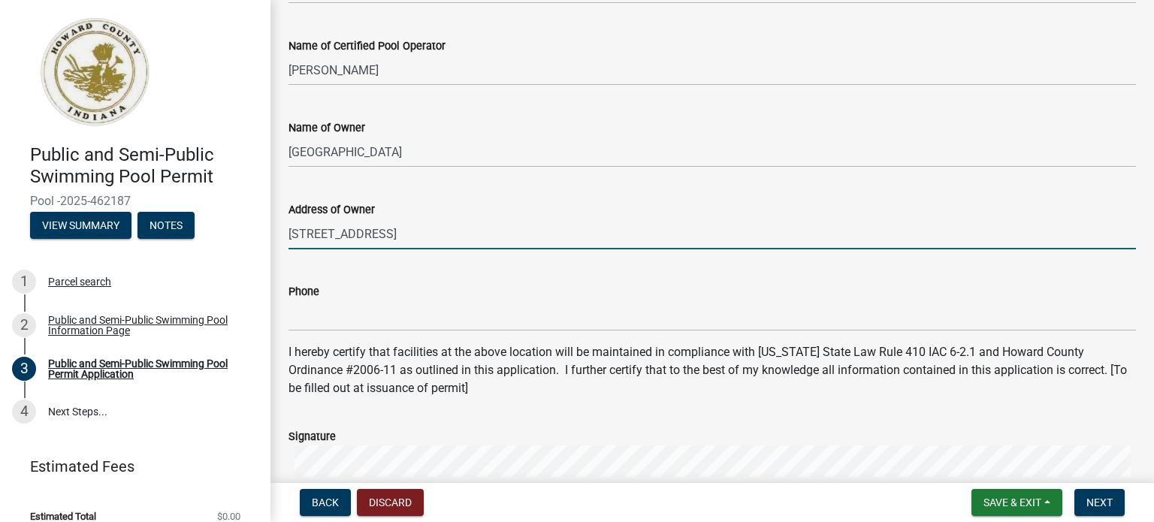
scroll to position [601, 0]
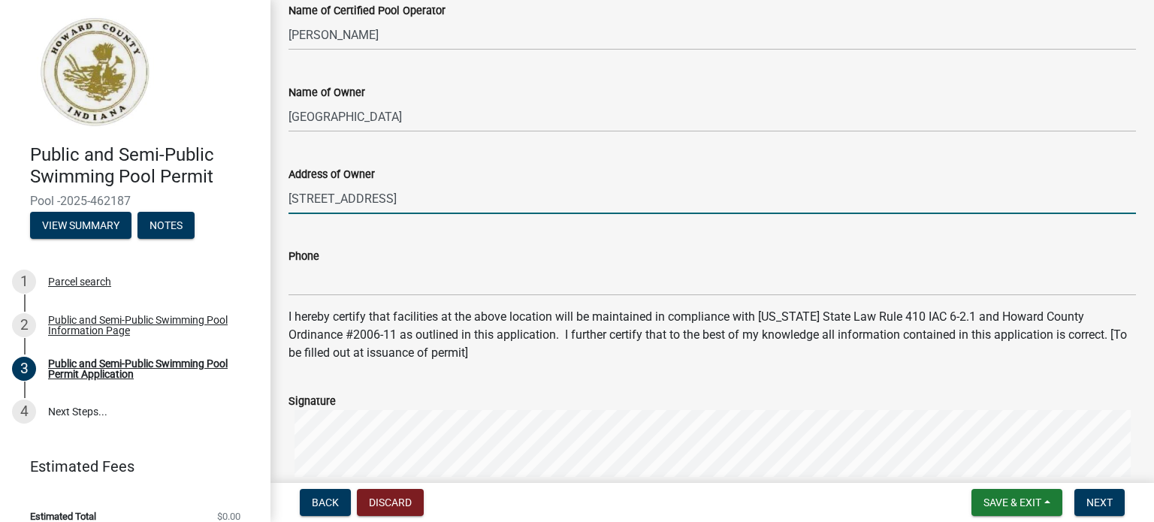
type input "[STREET_ADDRESS]"
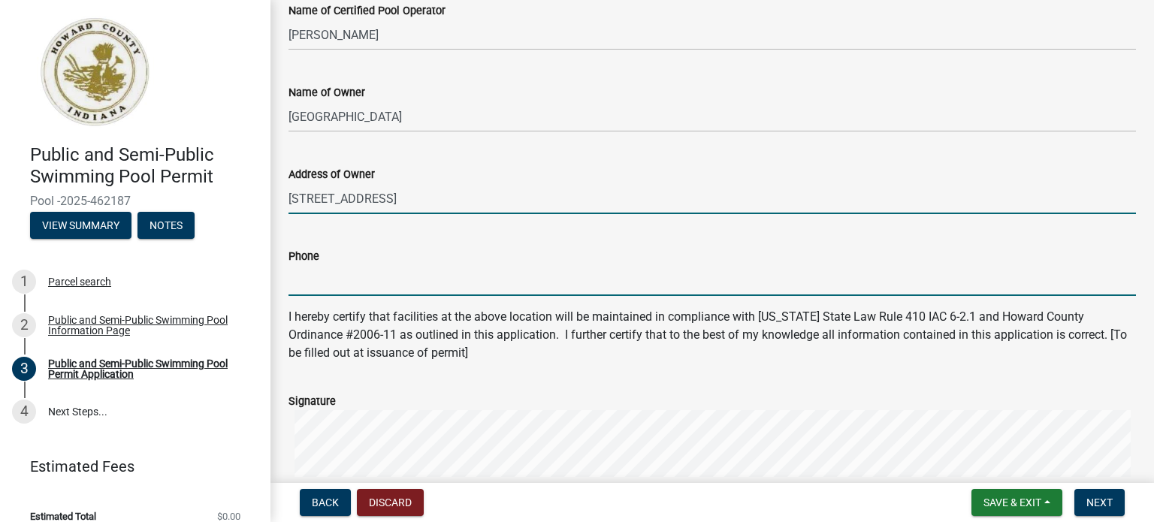
click at [326, 283] on input "Phone" at bounding box center [713, 280] width 848 height 31
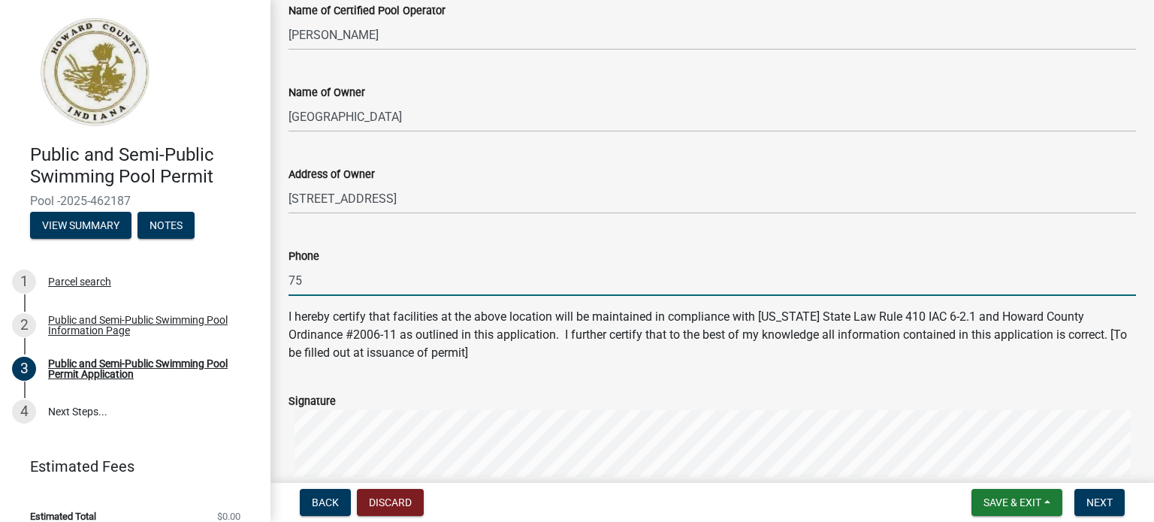
type input "7"
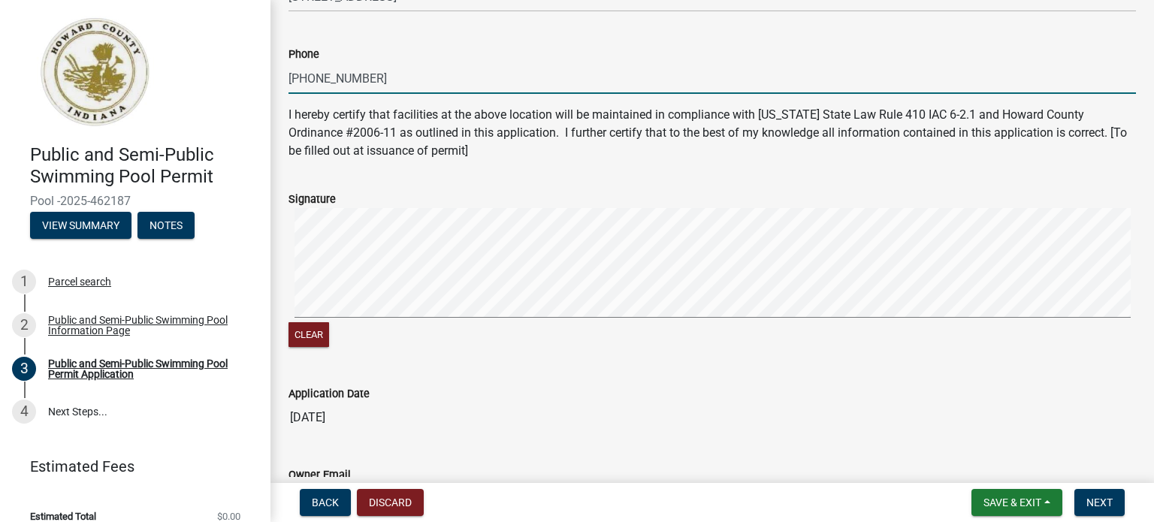
scroll to position [826, 0]
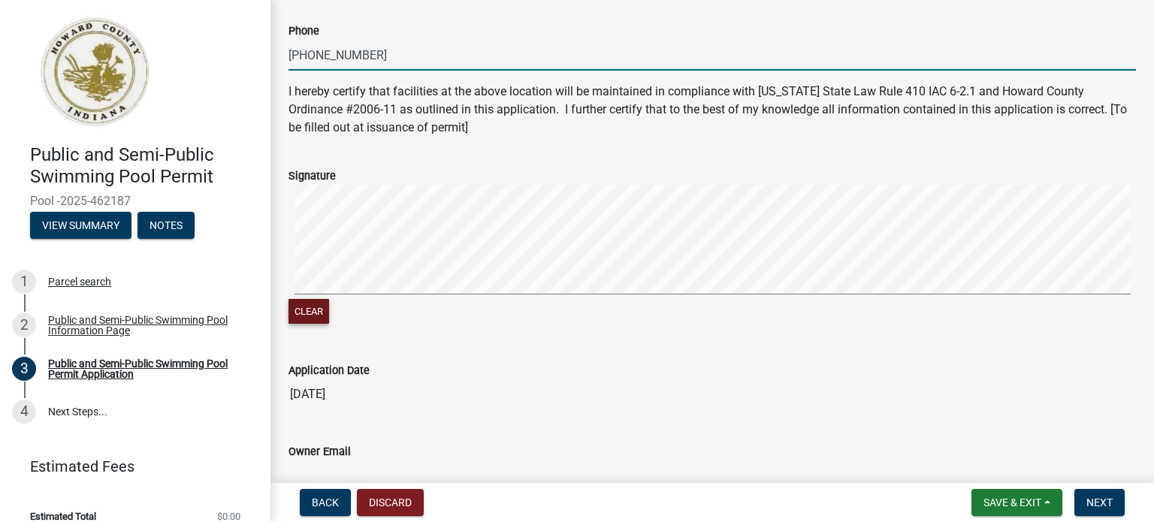
type input "[PHONE_NUMBER]"
click at [307, 306] on button "Clear" at bounding box center [309, 311] width 41 height 25
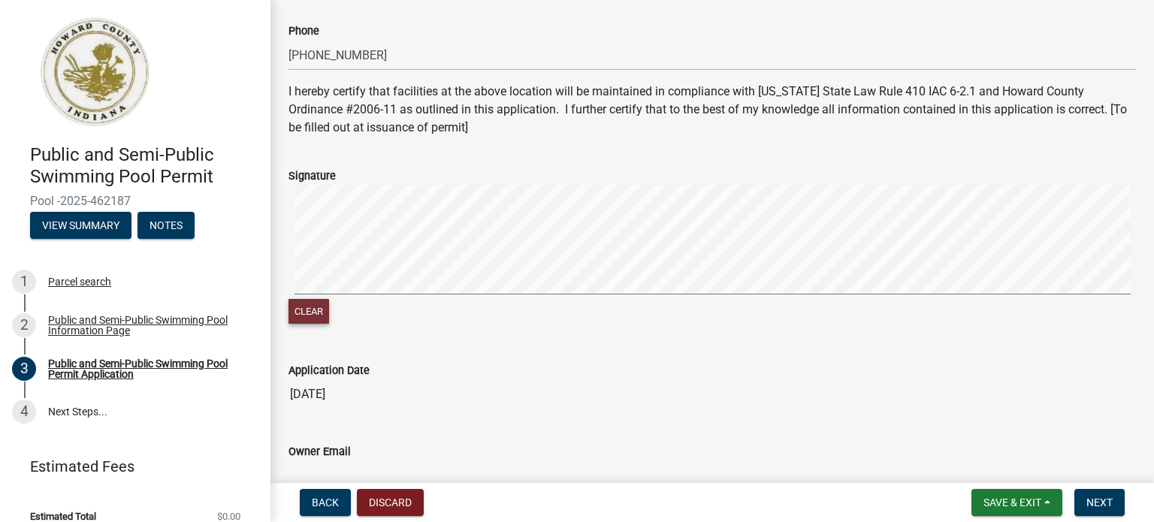
click at [314, 318] on button "Clear" at bounding box center [309, 311] width 41 height 25
click at [422, 292] on signature-pad at bounding box center [713, 242] width 848 height 114
click at [304, 328] on wm-data-entity-input "Signature Clear" at bounding box center [713, 245] width 848 height 192
click at [309, 312] on button "Clear" at bounding box center [309, 311] width 41 height 25
click at [1095, 508] on span "Next" at bounding box center [1099, 503] width 26 height 12
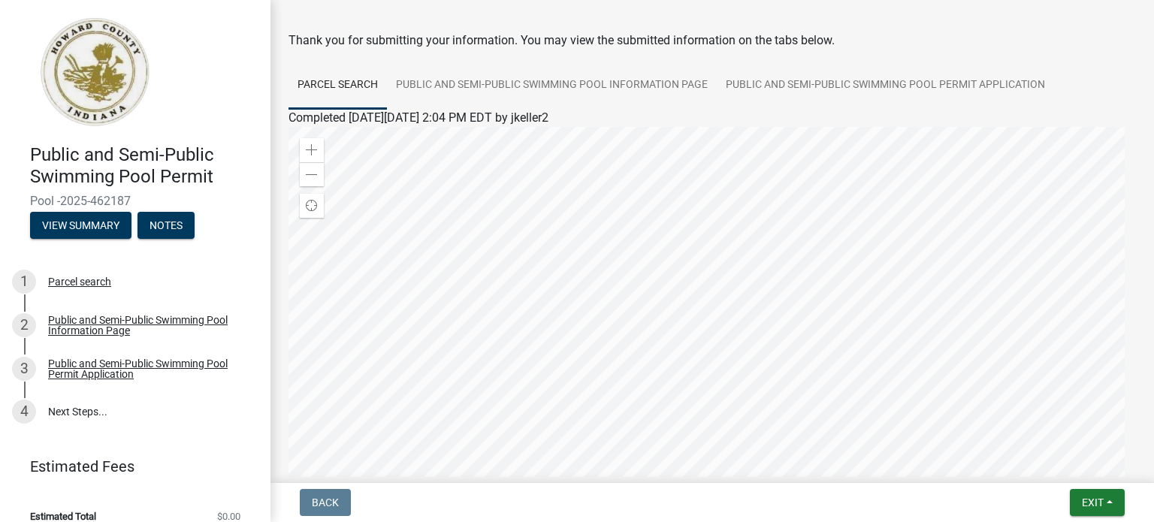
scroll to position [75, 0]
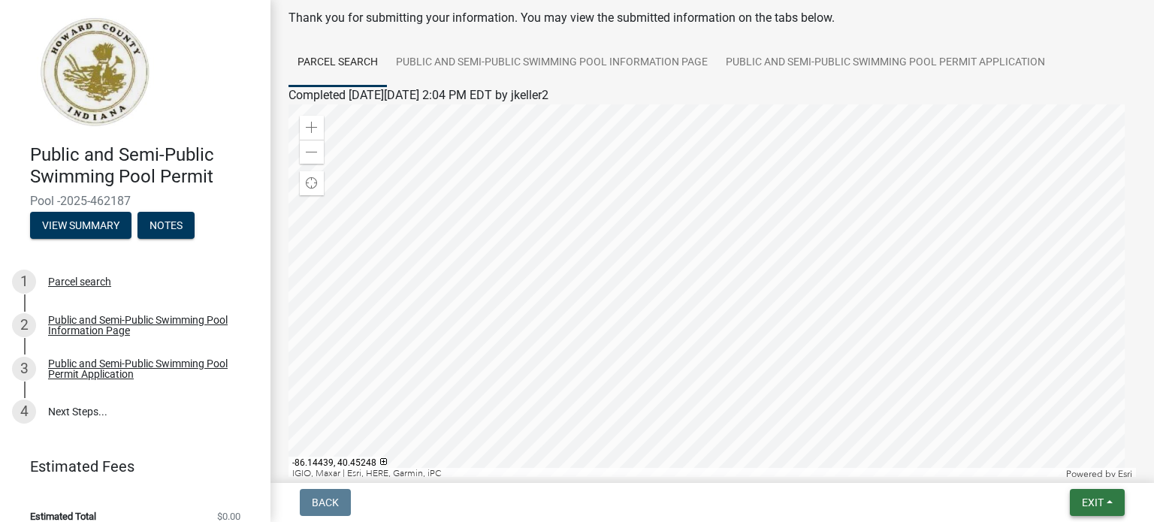
click at [1084, 501] on span "Exit" at bounding box center [1093, 503] width 22 height 12
click at [1076, 429] on button "Save" at bounding box center [1065, 427] width 120 height 36
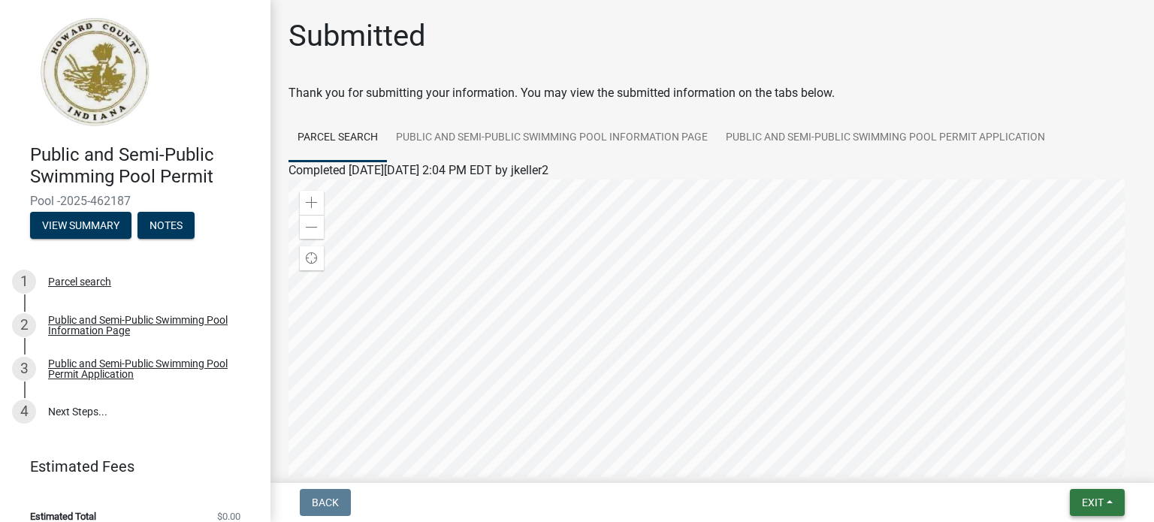
click at [1095, 504] on span "Exit" at bounding box center [1093, 503] width 22 height 12
click at [1079, 467] on button "Save & Exit" at bounding box center [1065, 464] width 120 height 36
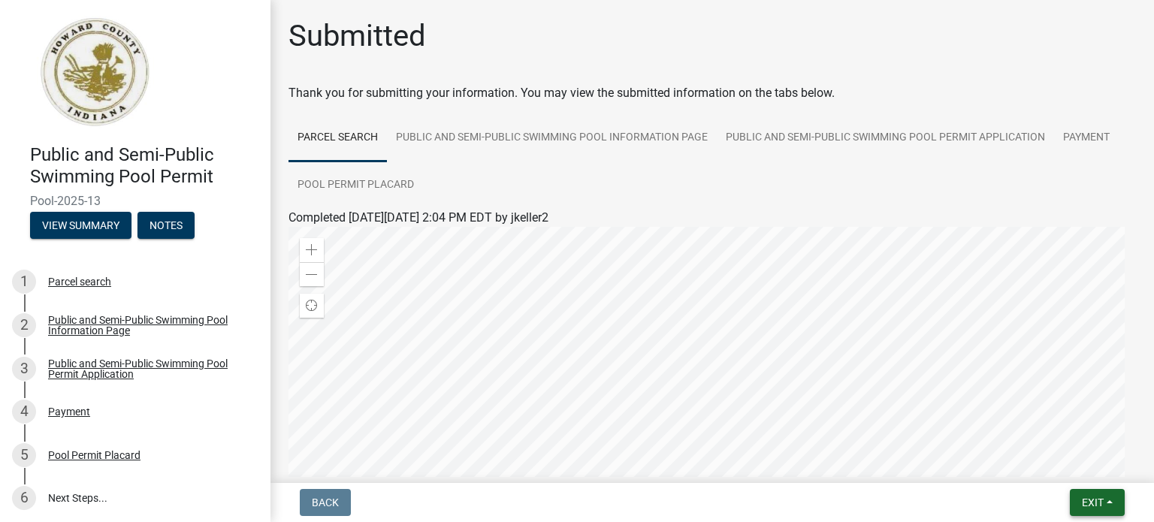
click at [1099, 511] on button "Exit" at bounding box center [1097, 502] width 55 height 27
click at [1037, 477] on button "Save & Exit" at bounding box center [1065, 464] width 120 height 36
